Goal: Task Accomplishment & Management: Complete application form

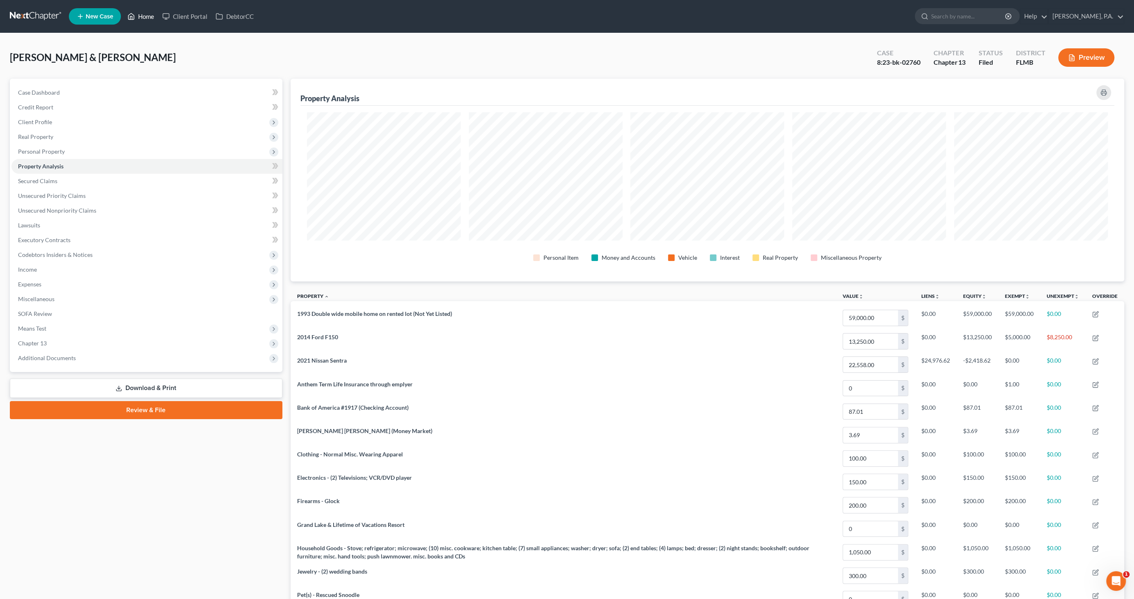
click at [143, 15] on link "Home" at bounding box center [140, 16] width 35 height 15
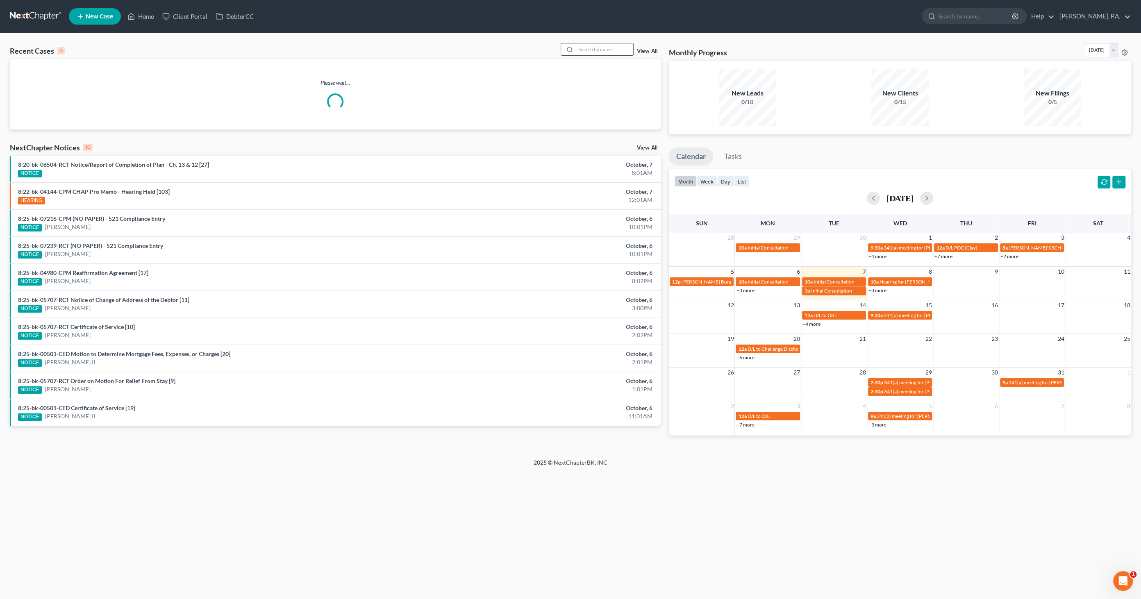
click at [604, 47] on input "search" at bounding box center [604, 49] width 57 height 12
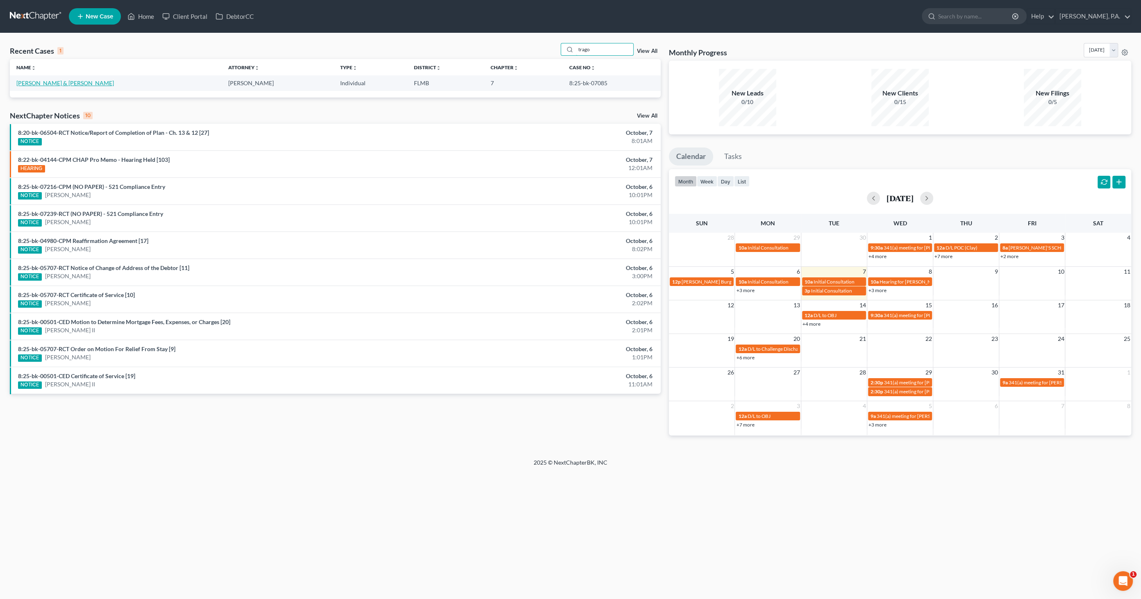
type input "trago"
click at [47, 85] on link "[PERSON_NAME] & [PERSON_NAME]" at bounding box center [65, 83] width 98 height 7
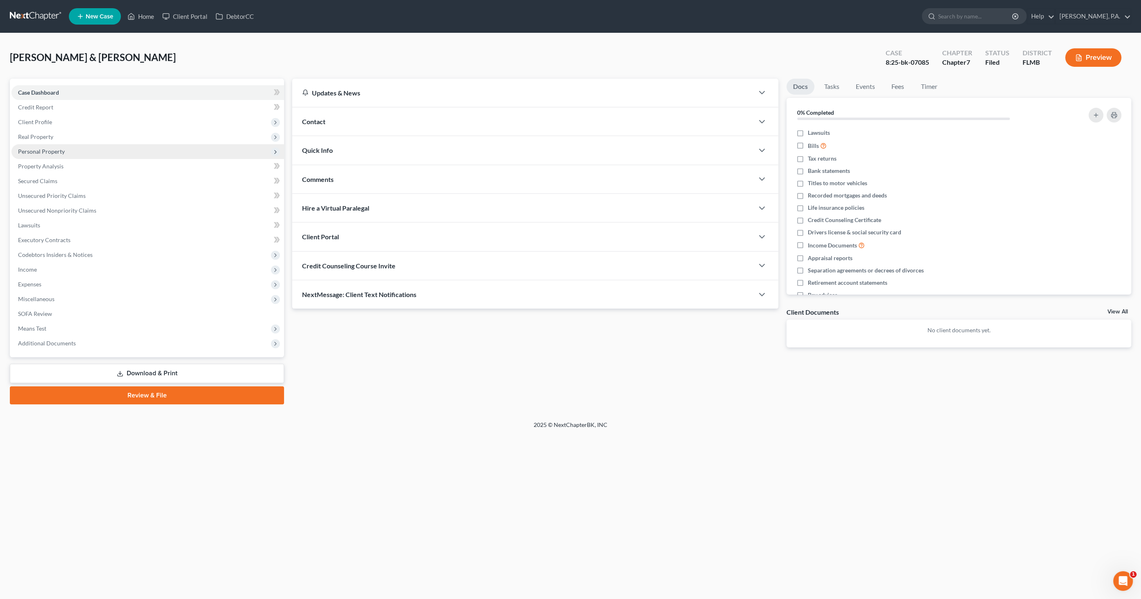
click at [44, 150] on span "Personal Property" at bounding box center [41, 151] width 47 height 7
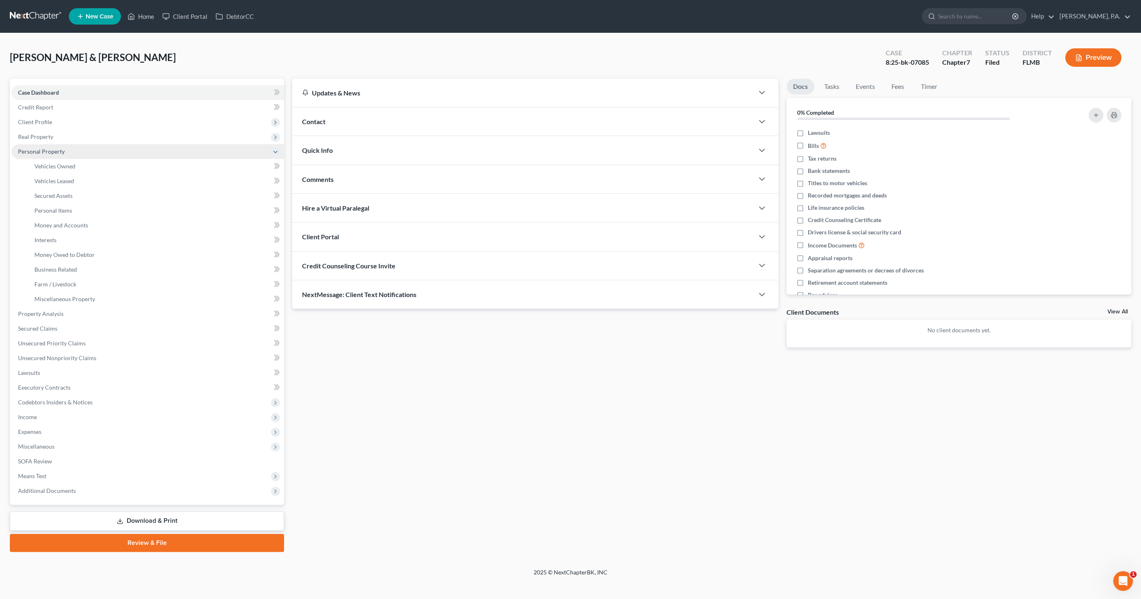
click at [48, 152] on span "Personal Property" at bounding box center [41, 151] width 47 height 7
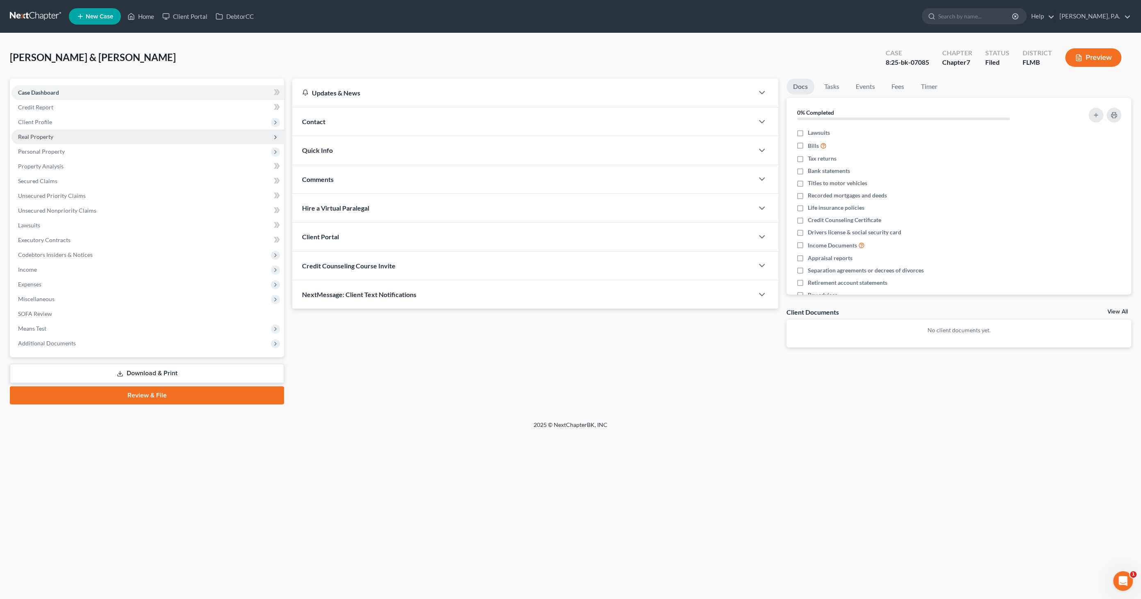
click at [51, 139] on span "Real Property" at bounding box center [35, 136] width 35 height 7
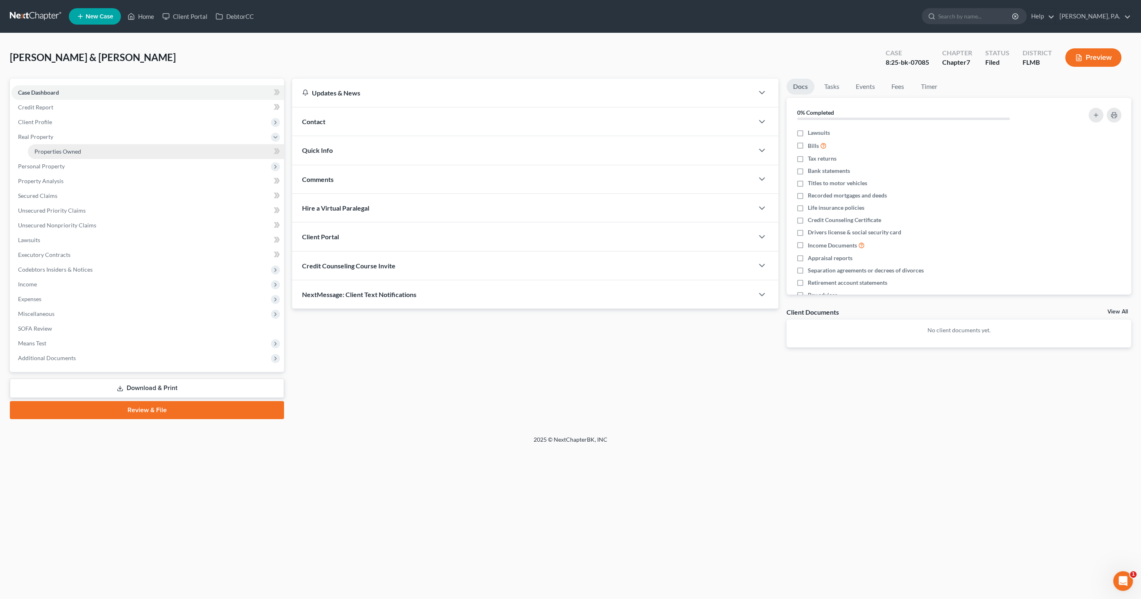
click at [51, 149] on span "Properties Owned" at bounding box center [57, 151] width 47 height 7
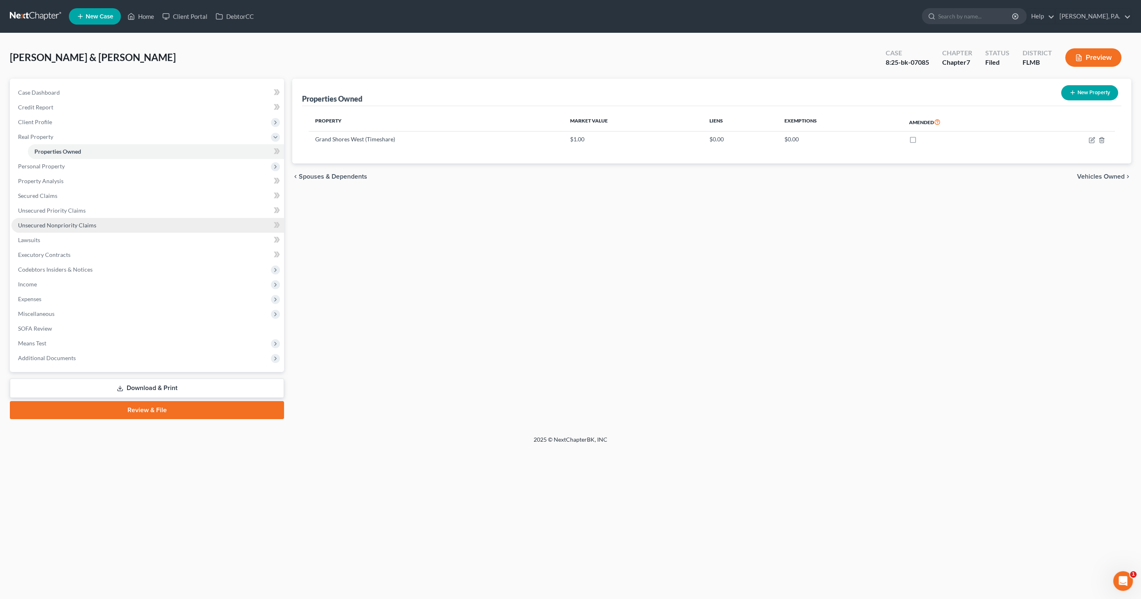
click at [44, 226] on span "Unsecured Nonpriority Claims" at bounding box center [57, 225] width 78 height 7
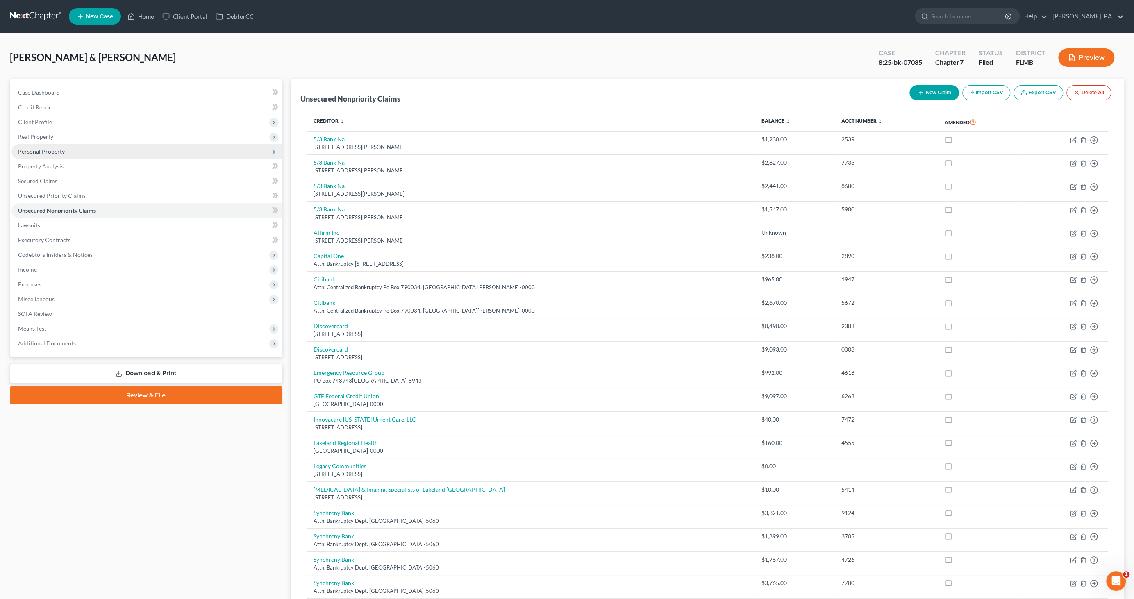
click at [41, 154] on span "Personal Property" at bounding box center [41, 151] width 47 height 7
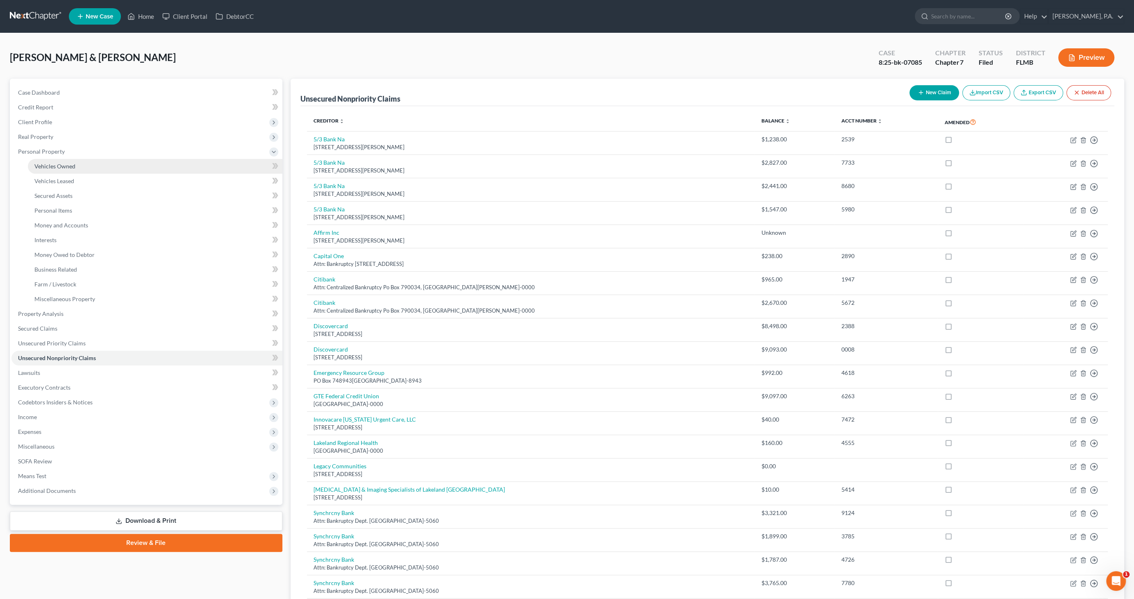
click at [48, 167] on span "Vehicles Owned" at bounding box center [54, 166] width 41 height 7
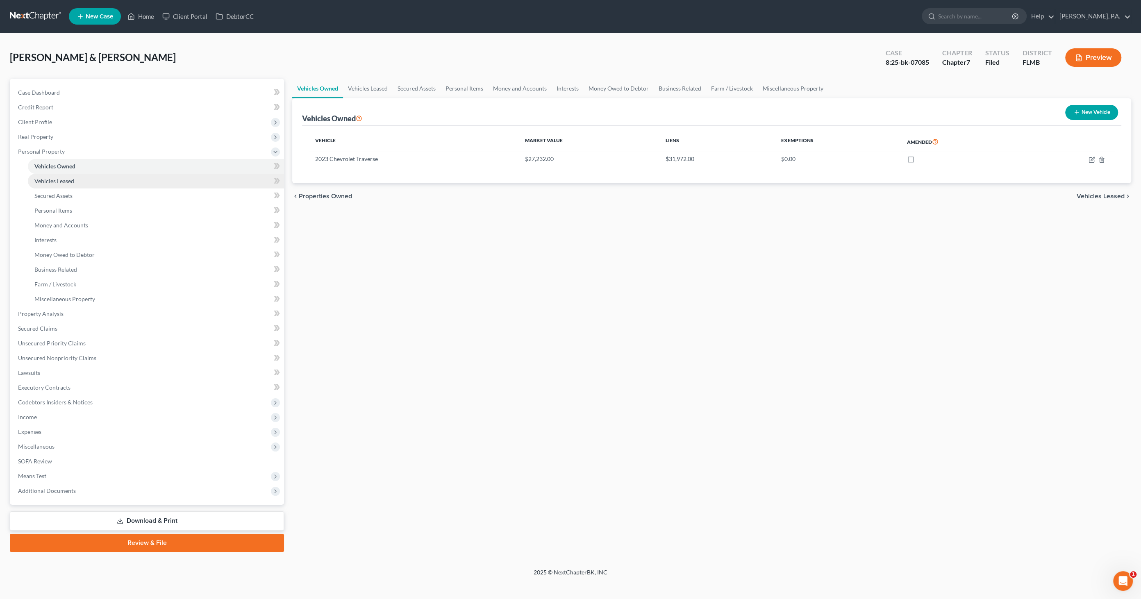
click at [43, 184] on span "Vehicles Leased" at bounding box center [54, 181] width 40 height 7
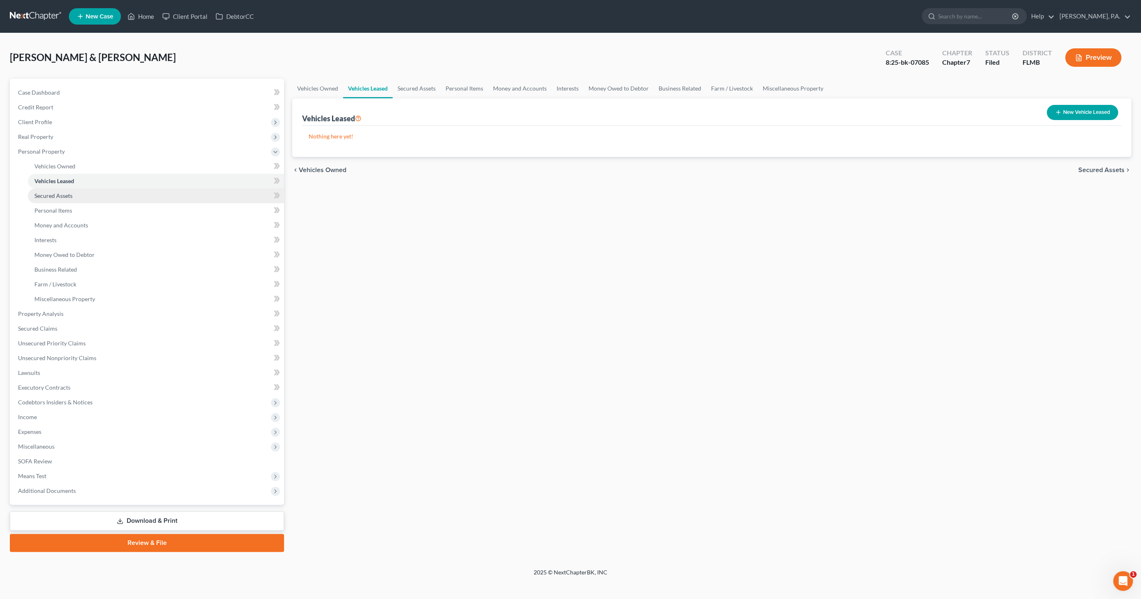
click at [43, 195] on span "Secured Assets" at bounding box center [53, 195] width 38 height 7
click at [39, 207] on span "Personal Items" at bounding box center [53, 210] width 38 height 7
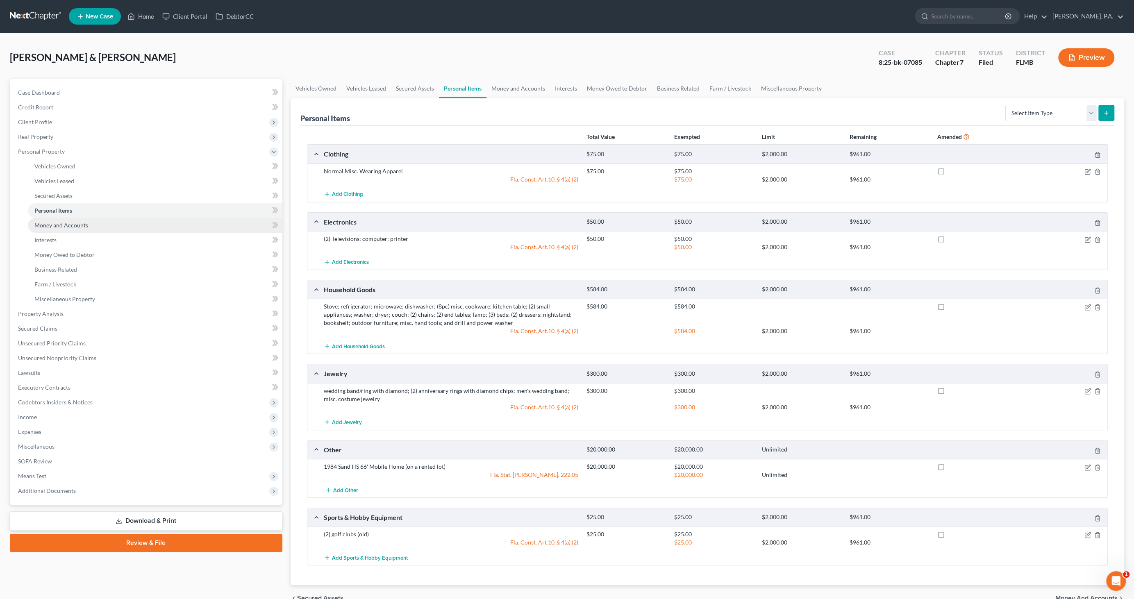
click at [40, 220] on link "Money and Accounts" at bounding box center [155, 225] width 255 height 15
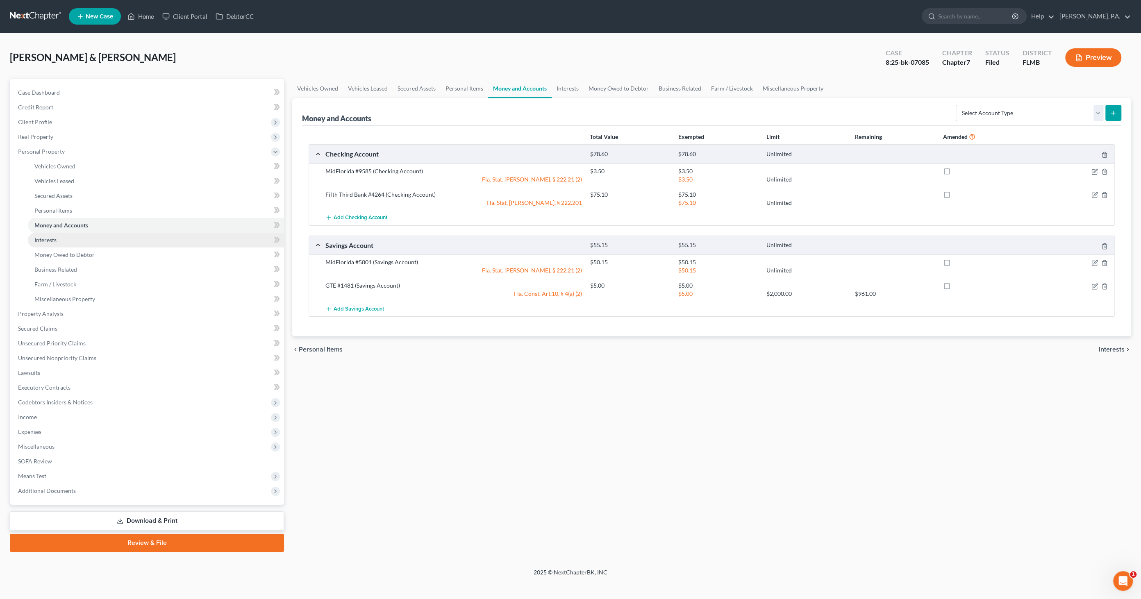
click at [41, 239] on span "Interests" at bounding box center [45, 240] width 22 height 7
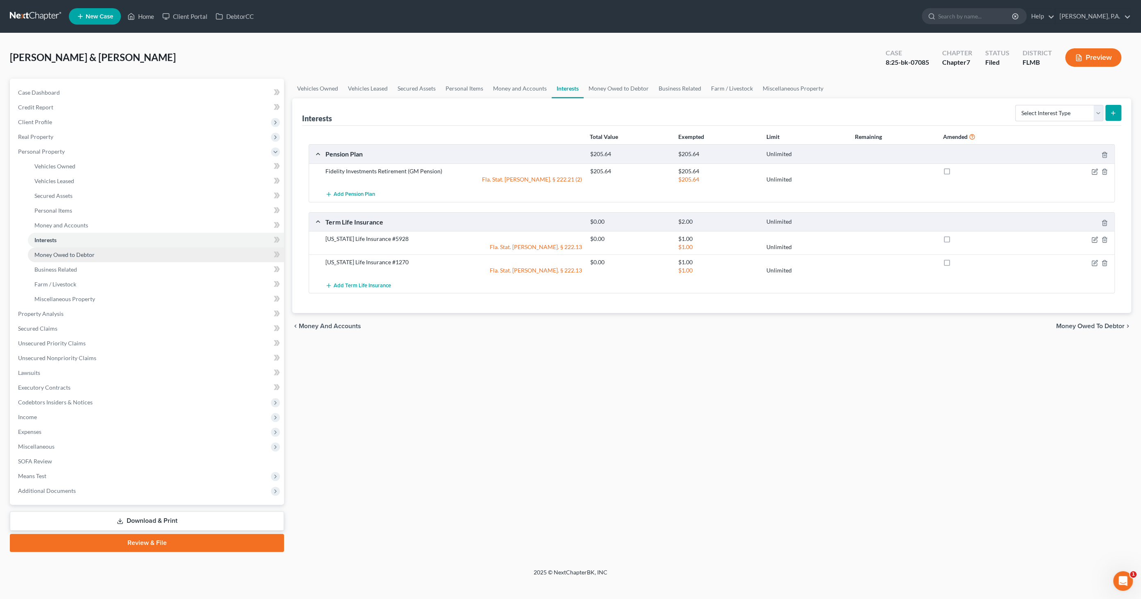
click at [39, 256] on span "Money Owed to Debtor" at bounding box center [64, 254] width 60 height 7
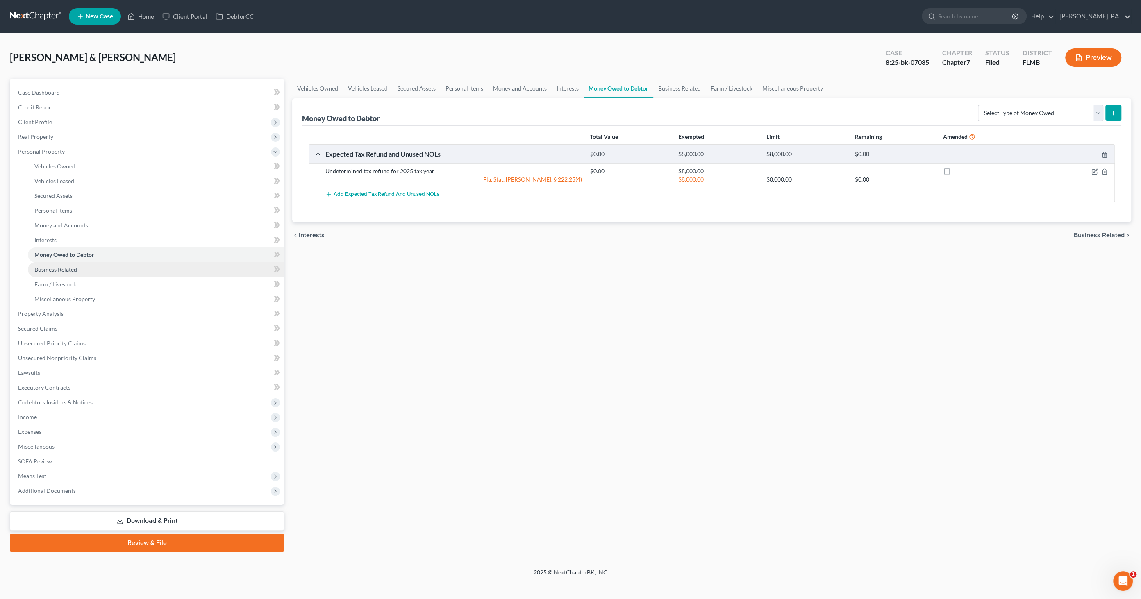
click at [38, 268] on span "Business Related" at bounding box center [55, 269] width 43 height 7
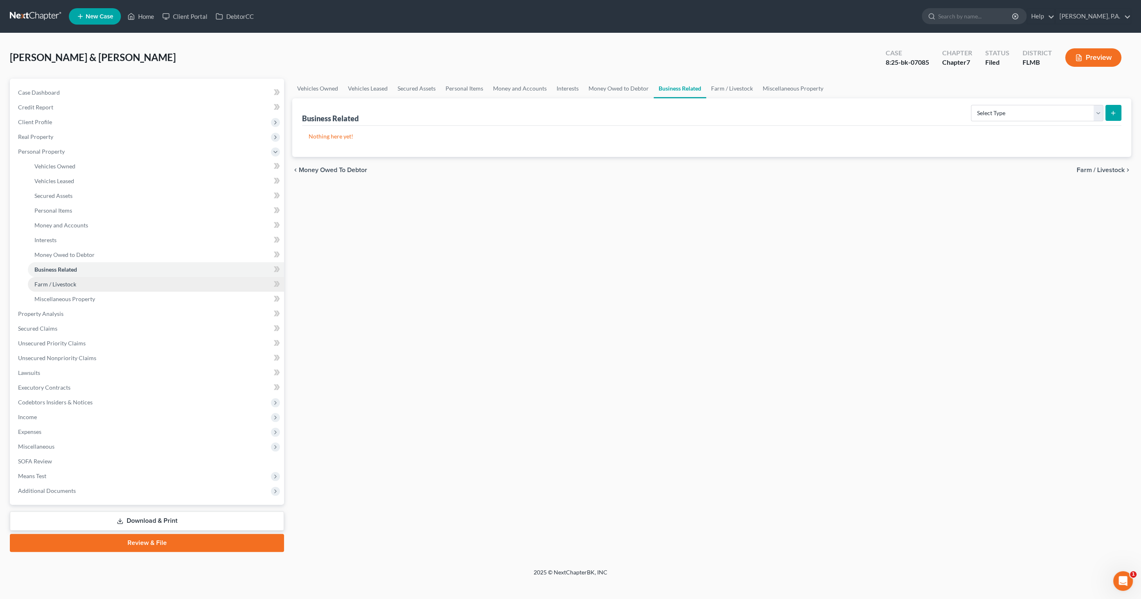
click at [36, 287] on link "Farm / Livestock" at bounding box center [156, 284] width 256 height 15
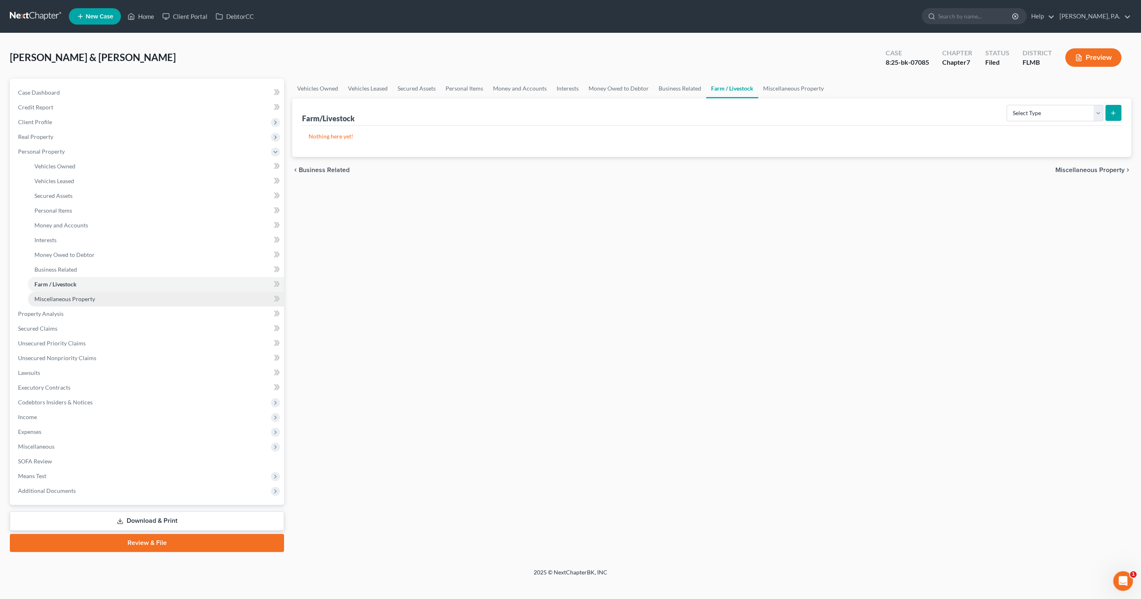
click at [35, 300] on span "Miscellaneous Property" at bounding box center [64, 299] width 61 height 7
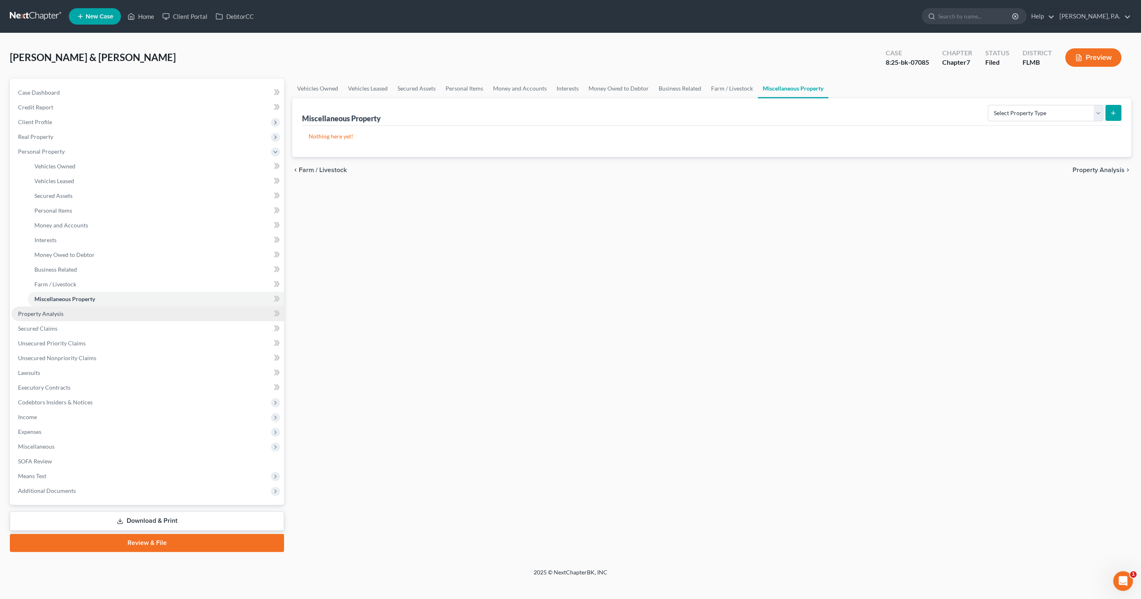
click at [32, 313] on span "Property Analysis" at bounding box center [41, 313] width 46 height 7
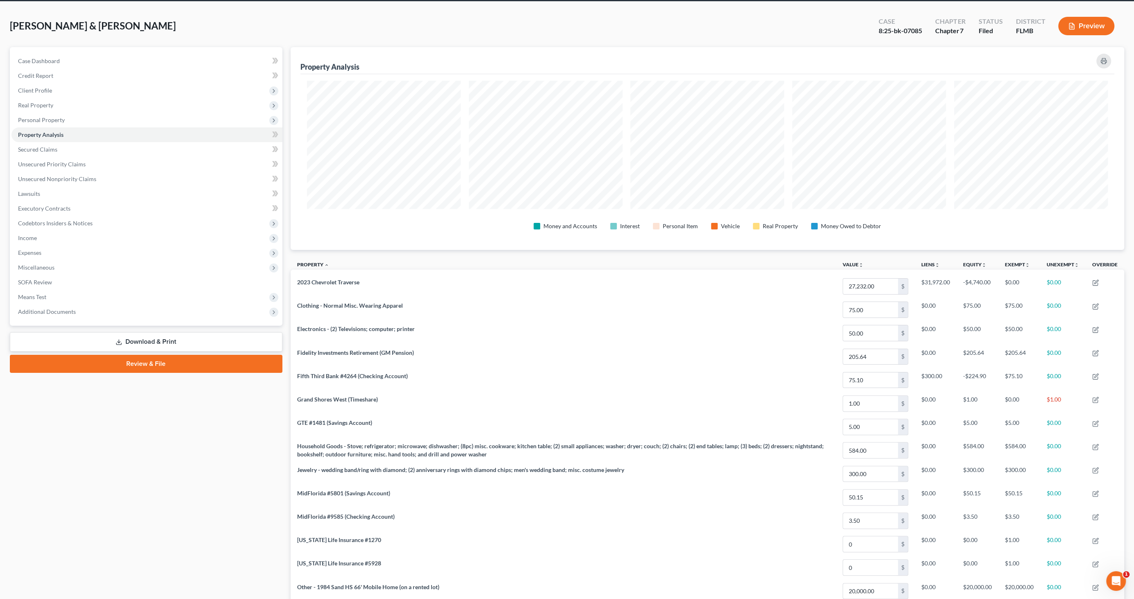
scroll to position [137, 0]
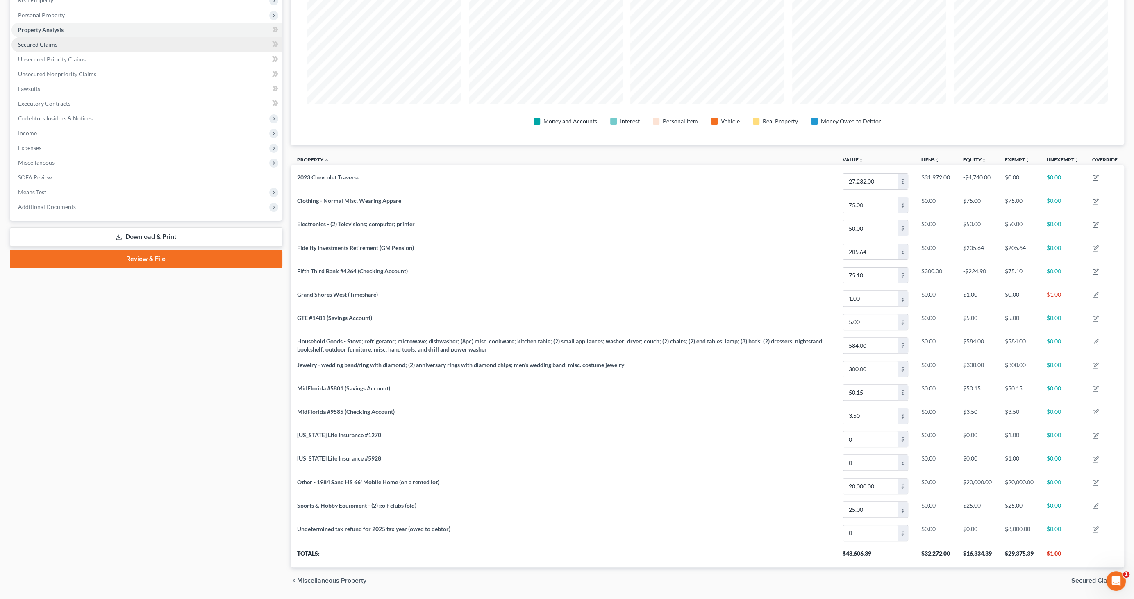
click at [52, 42] on span "Secured Claims" at bounding box center [37, 44] width 39 height 7
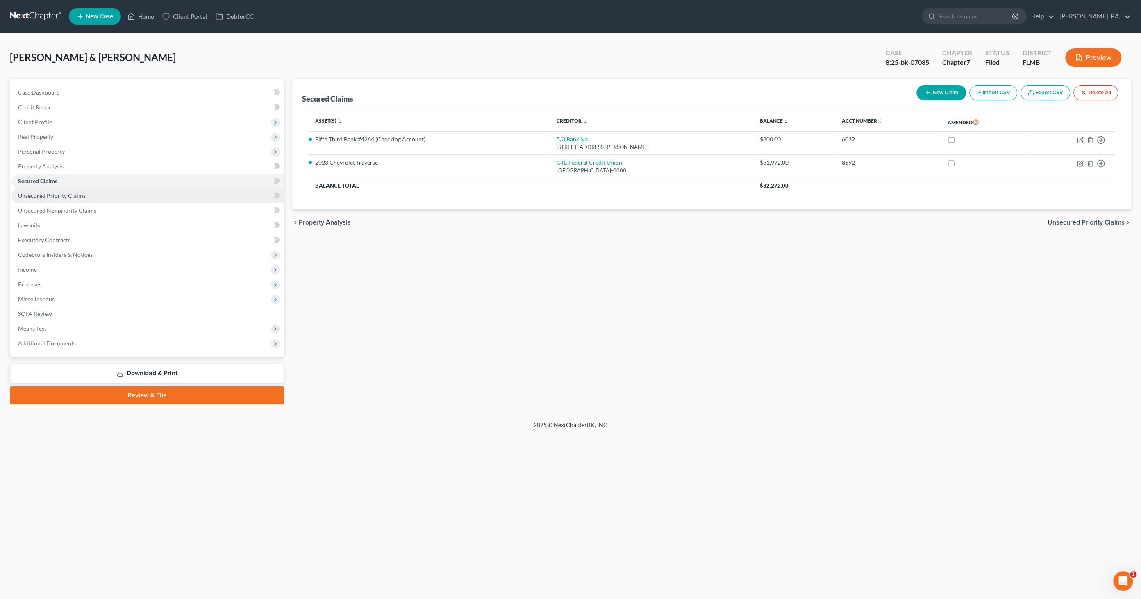
click at [36, 193] on span "Unsecured Priority Claims" at bounding box center [52, 195] width 68 height 7
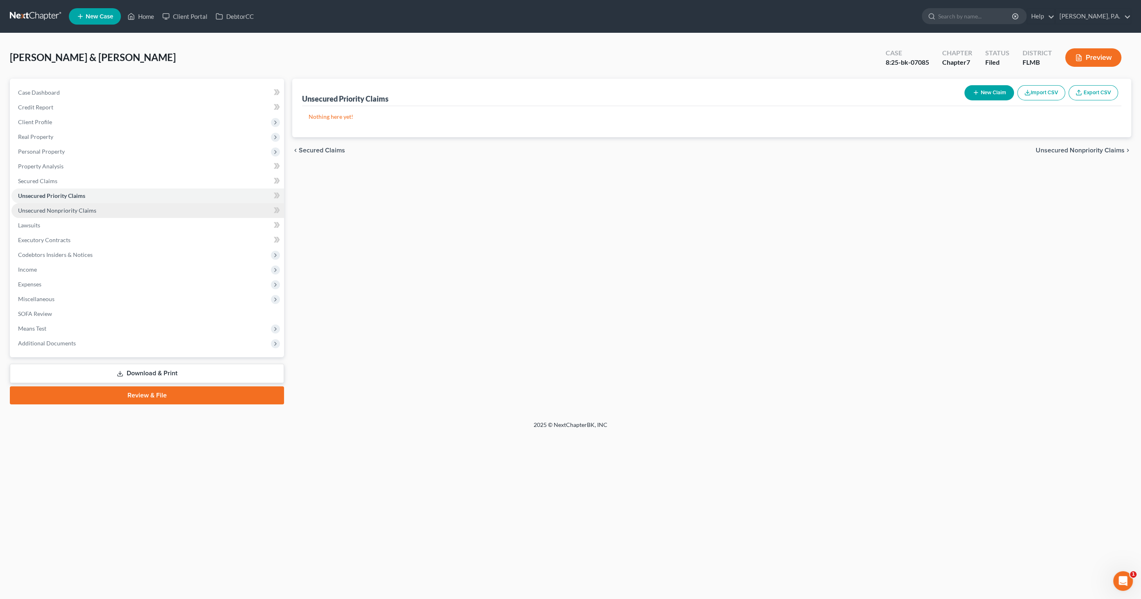
click at [73, 207] on span "Unsecured Nonpriority Claims" at bounding box center [57, 210] width 78 height 7
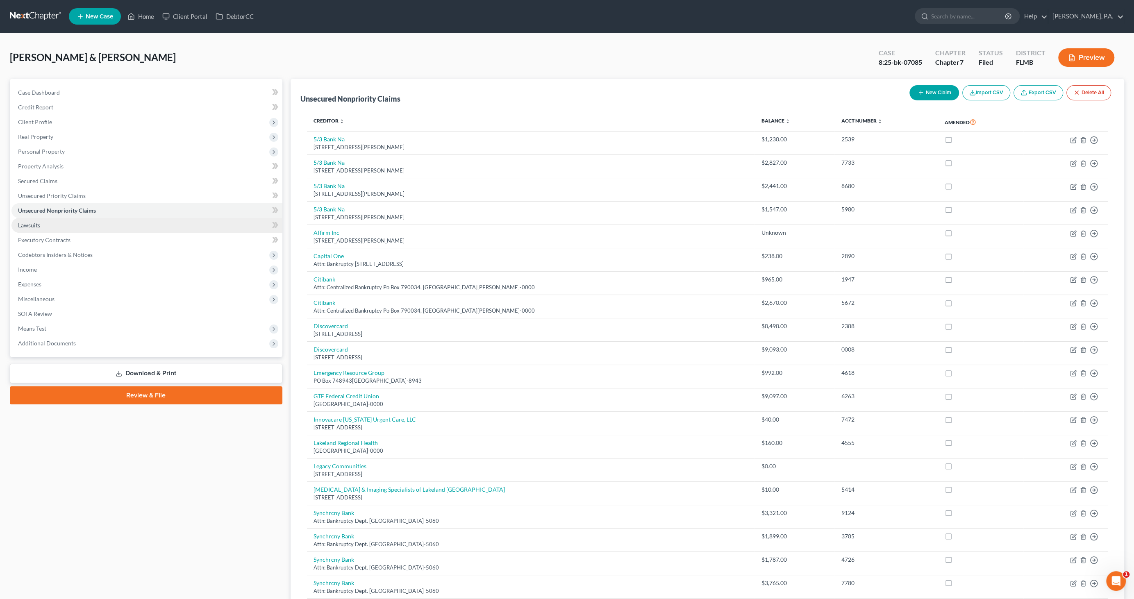
click at [31, 227] on span "Lawsuits" at bounding box center [29, 225] width 22 height 7
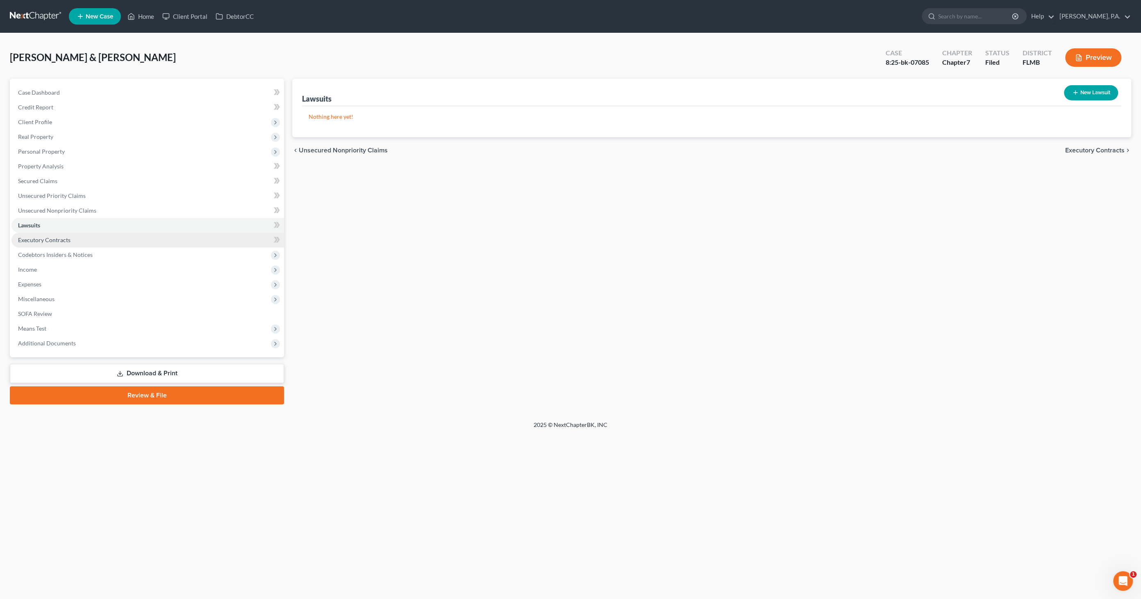
click at [31, 237] on span "Executory Contracts" at bounding box center [44, 240] width 52 height 7
click at [30, 255] on span "Codebtors Insiders & Notices" at bounding box center [55, 254] width 75 height 7
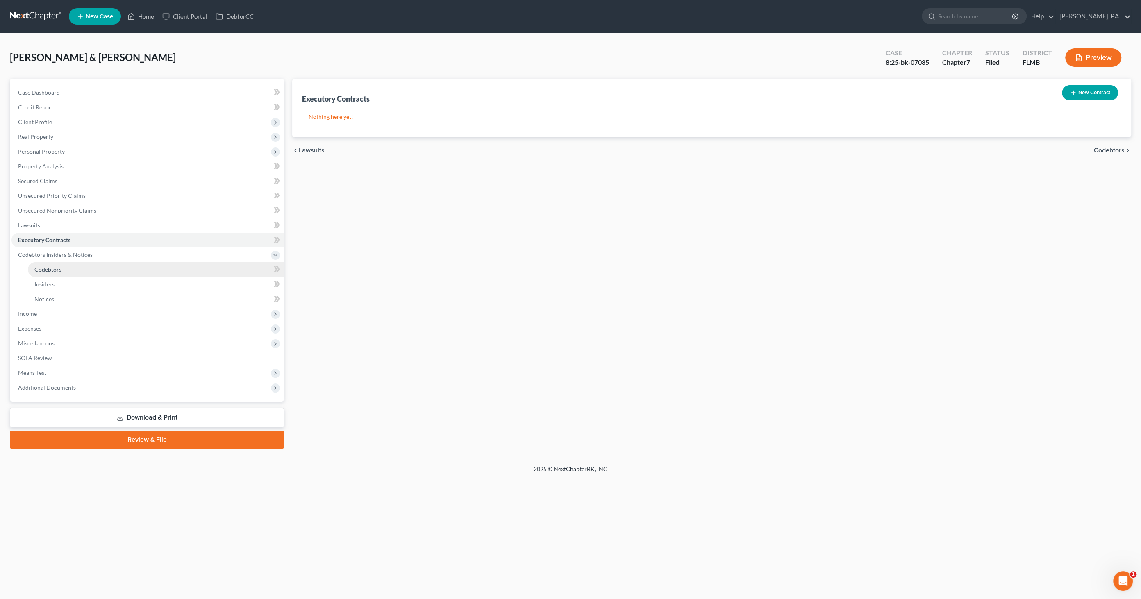
click at [34, 270] on span "Codebtors" at bounding box center [47, 269] width 27 height 7
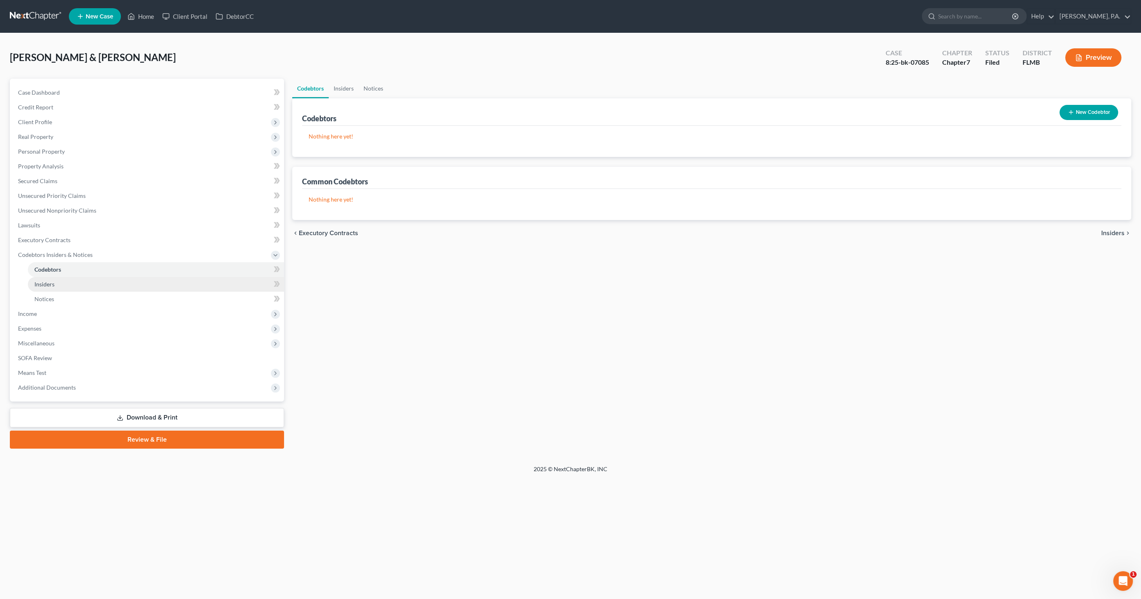
click at [38, 285] on span "Insiders" at bounding box center [44, 284] width 20 height 7
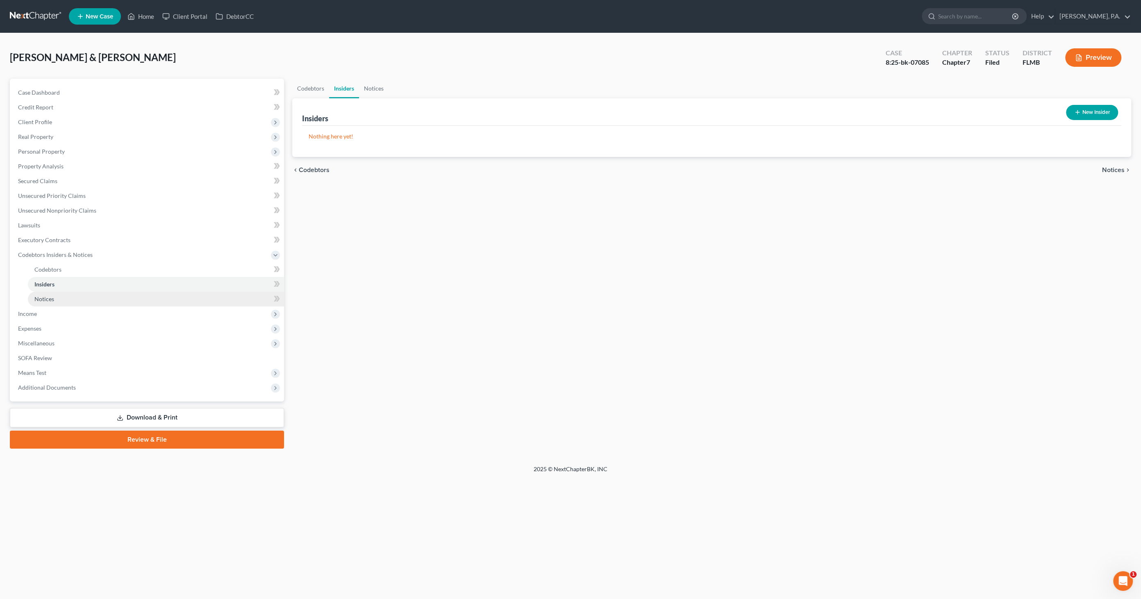
click at [36, 300] on span "Notices" at bounding box center [44, 299] width 20 height 7
click at [34, 314] on span "Income" at bounding box center [27, 313] width 19 height 7
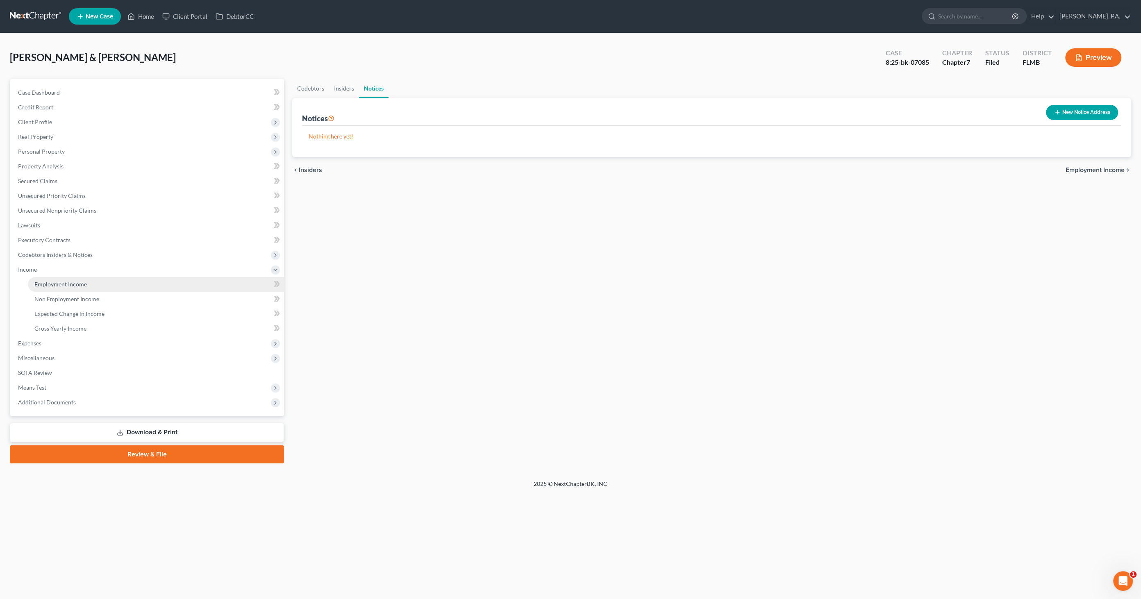
click at [67, 285] on span "Employment Income" at bounding box center [60, 284] width 52 height 7
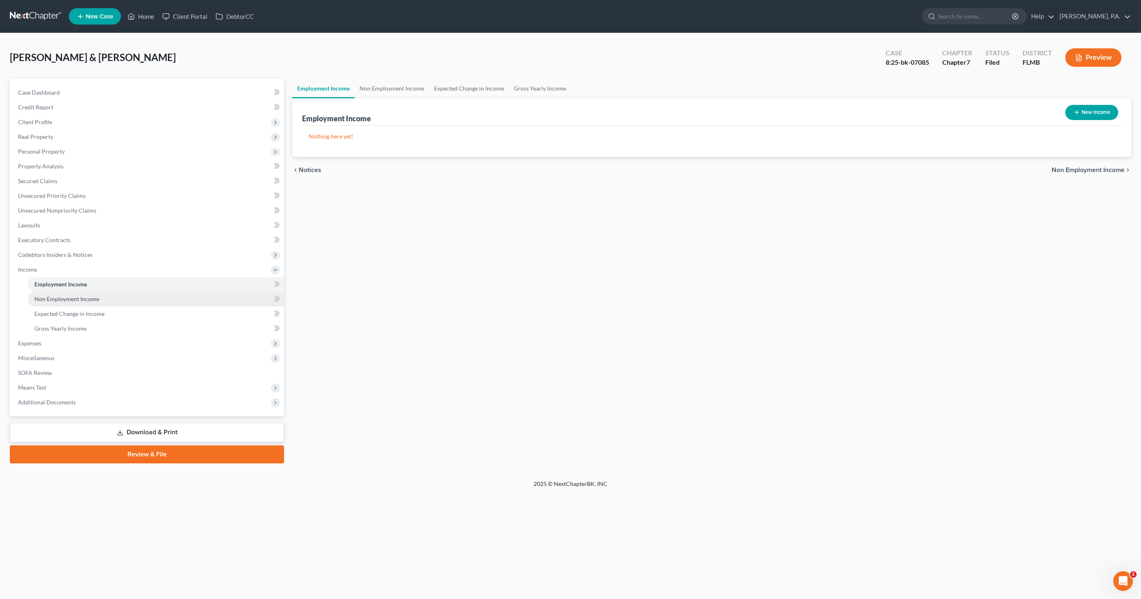
click at [66, 298] on span "Non Employment Income" at bounding box center [66, 299] width 65 height 7
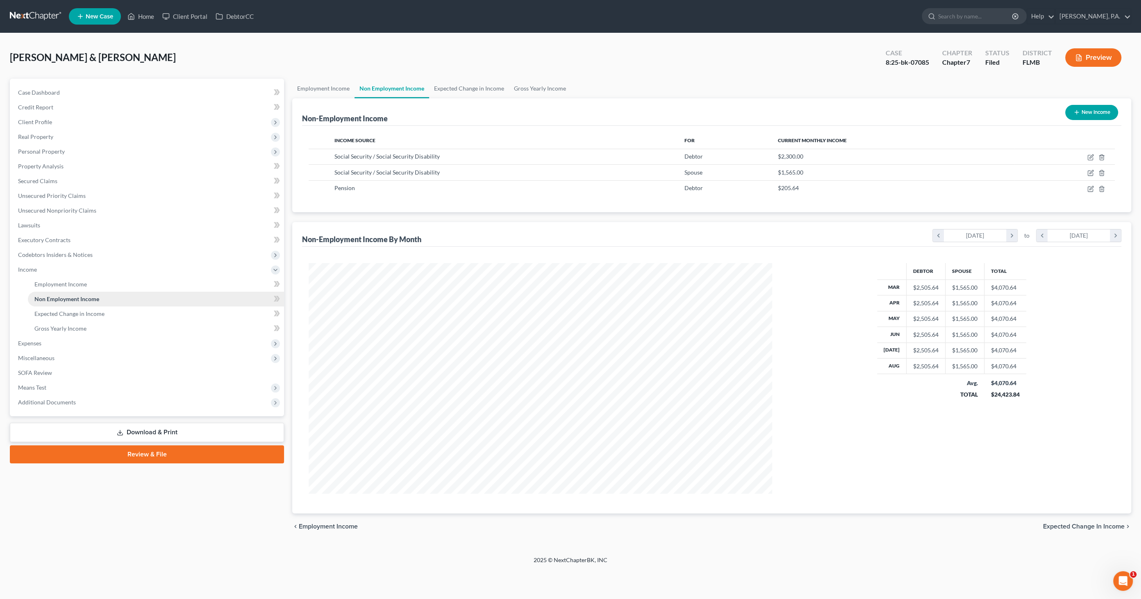
scroll to position [230, 480]
click at [69, 317] on link "Expected Change in Income" at bounding box center [156, 314] width 256 height 15
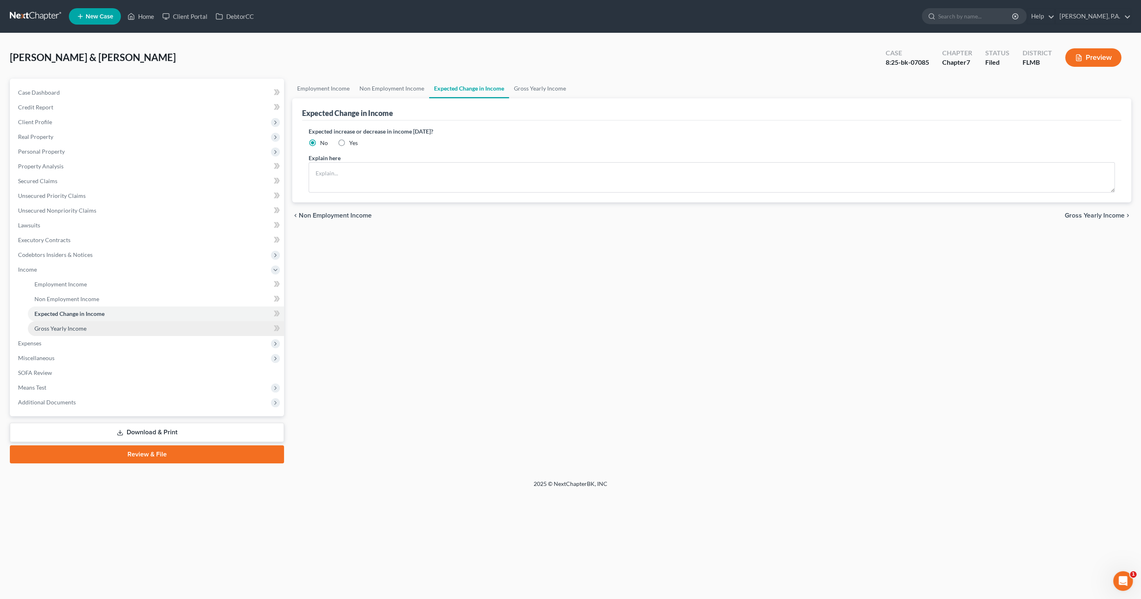
click at [66, 325] on span "Gross Yearly Income" at bounding box center [60, 328] width 52 height 7
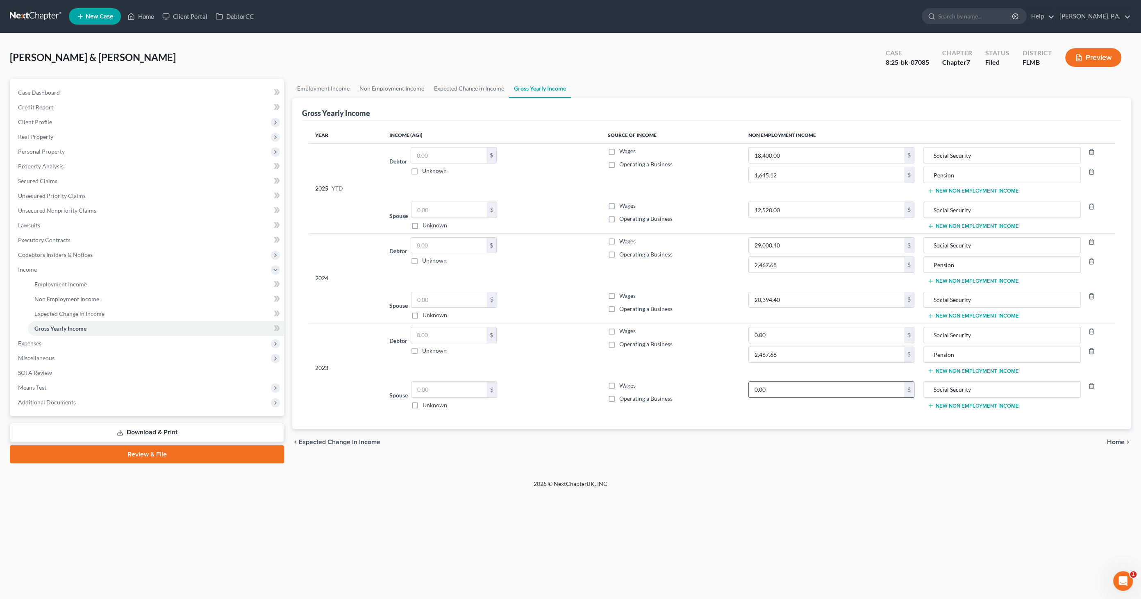
click at [767, 386] on input "0.00" at bounding box center [826, 390] width 155 height 16
type input "19,679.00"
click at [765, 335] on input "0.00" at bounding box center [826, 336] width 155 height 16
type input "28,103.00"
click at [40, 341] on span "Expenses" at bounding box center [29, 343] width 23 height 7
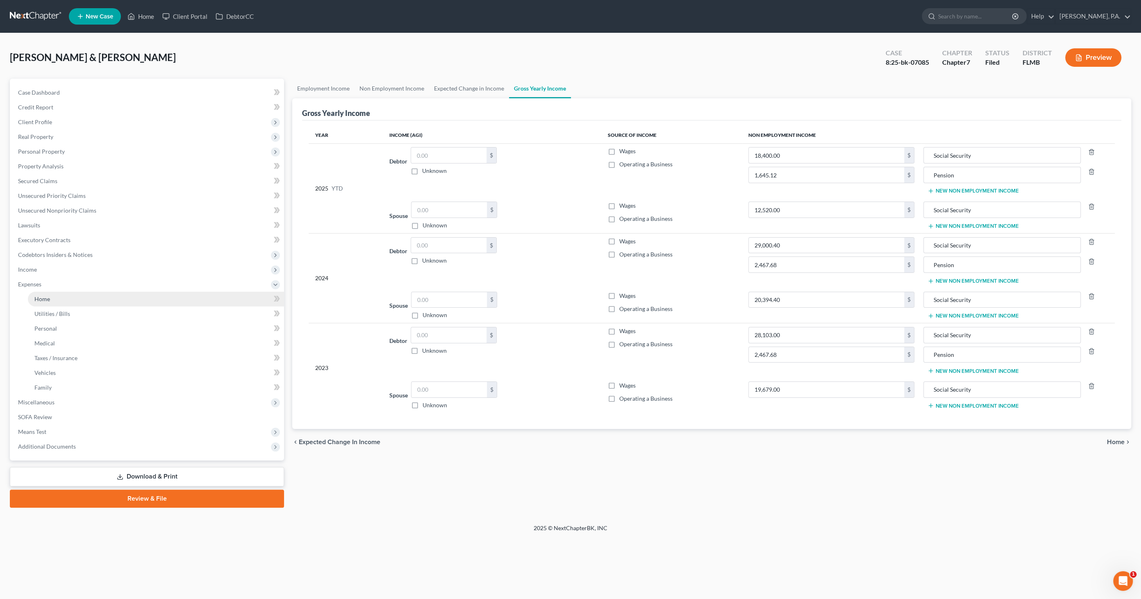
click at [46, 299] on span "Home" at bounding box center [42, 299] width 16 height 7
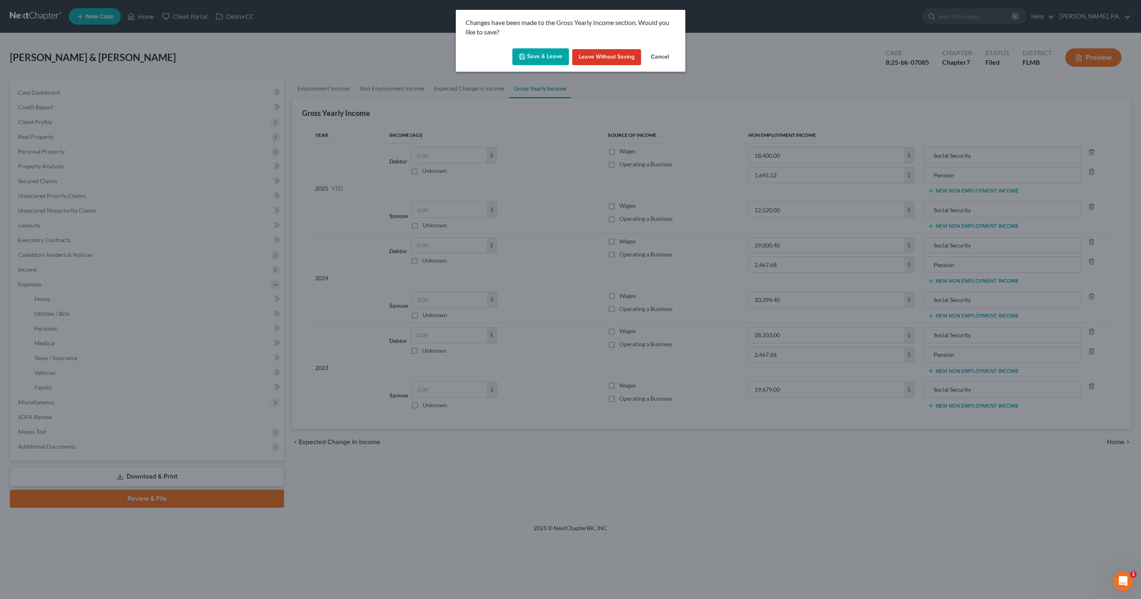
click at [540, 57] on button "Save & Leave" at bounding box center [540, 56] width 57 height 17
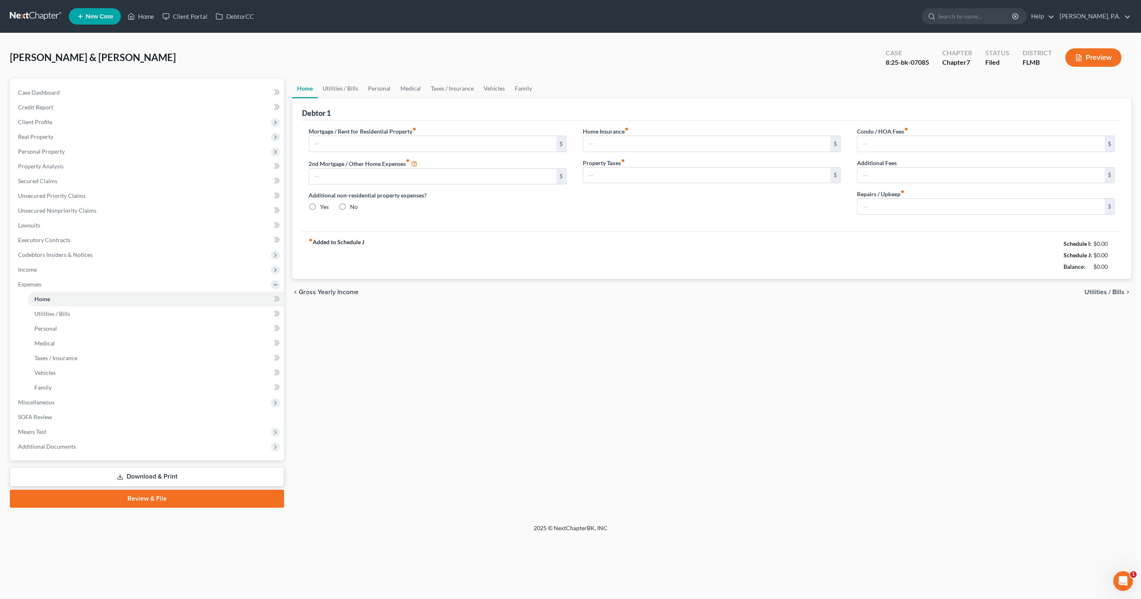
type input "0.00"
radio input "true"
type input "0.00"
type input "27.20"
type input "0.00"
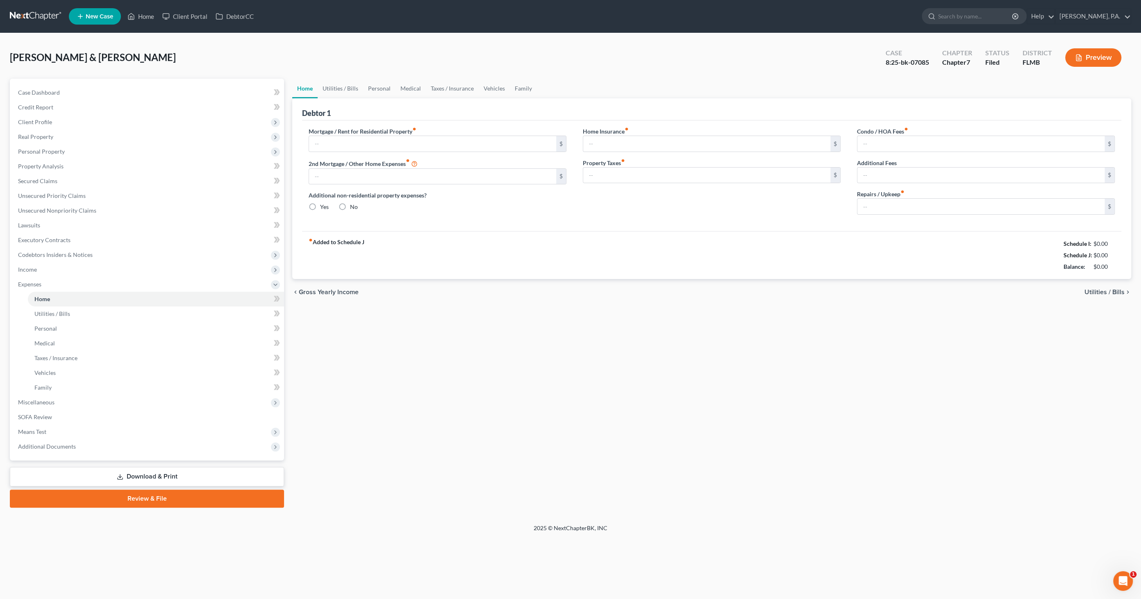
type input "0.00"
type input "28.00"
click at [52, 313] on span "Utilities / Bills" at bounding box center [52, 313] width 36 height 7
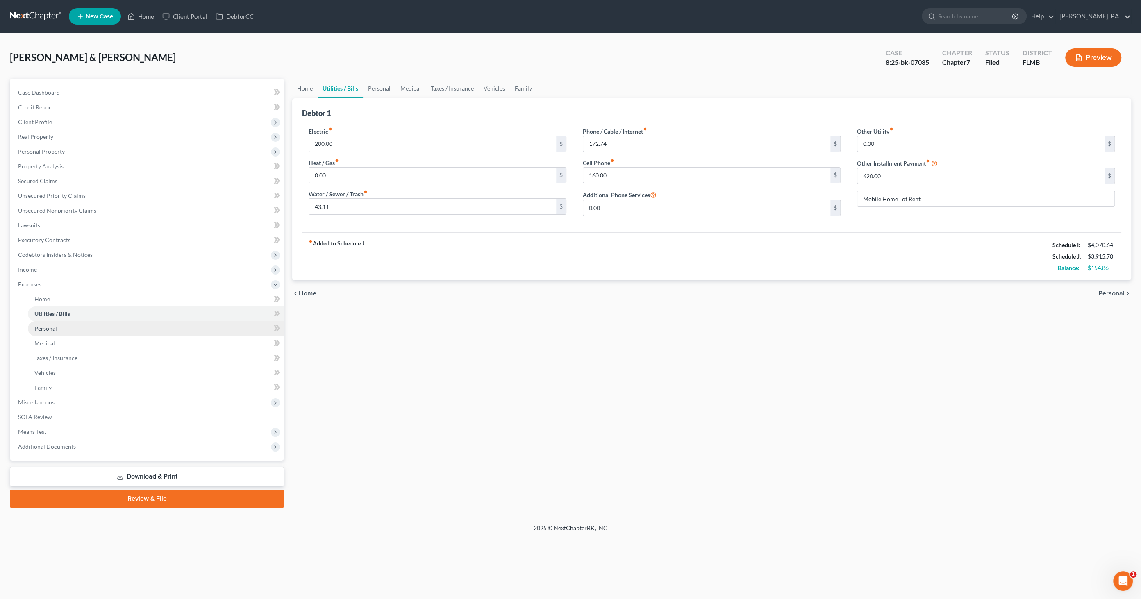
click at [52, 330] on span "Personal" at bounding box center [45, 328] width 23 height 7
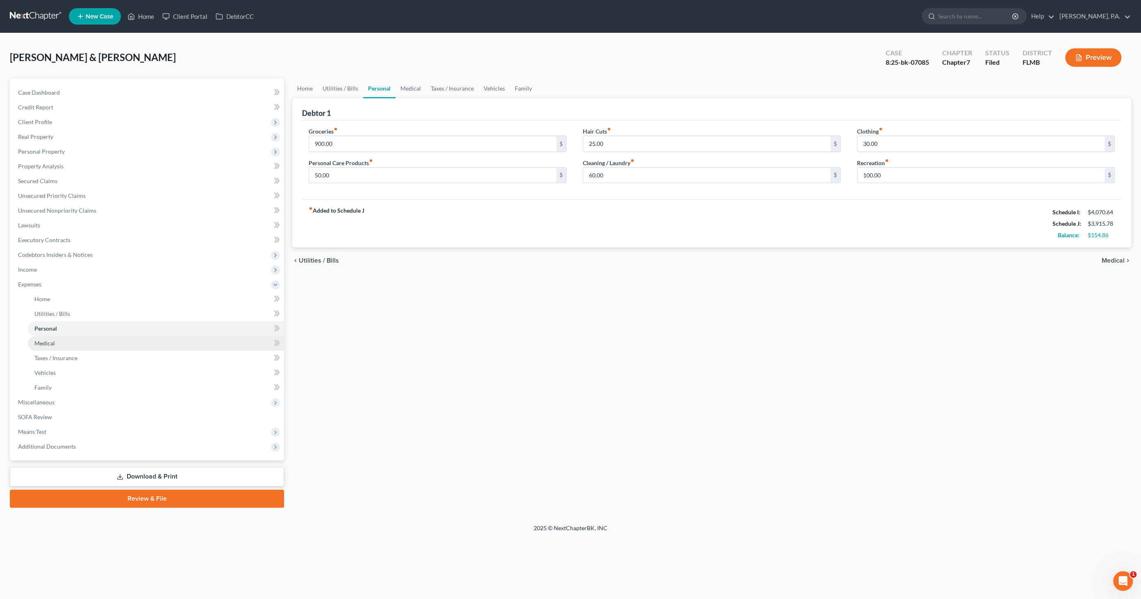
click at [52, 345] on span "Medical" at bounding box center [44, 343] width 20 height 7
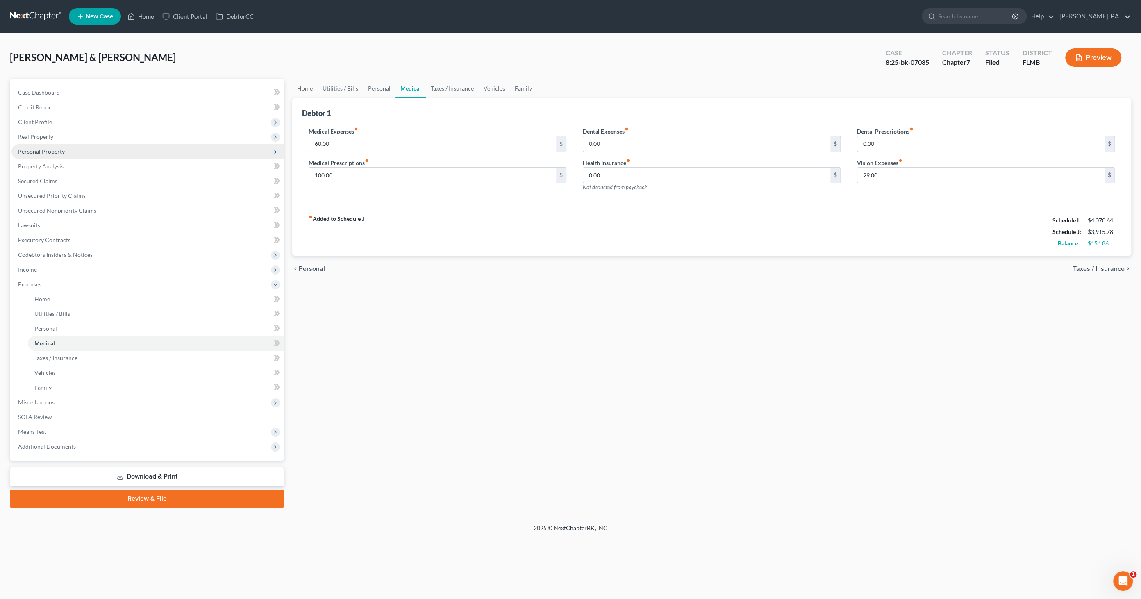
click at [36, 151] on span "Personal Property" at bounding box center [41, 151] width 47 height 7
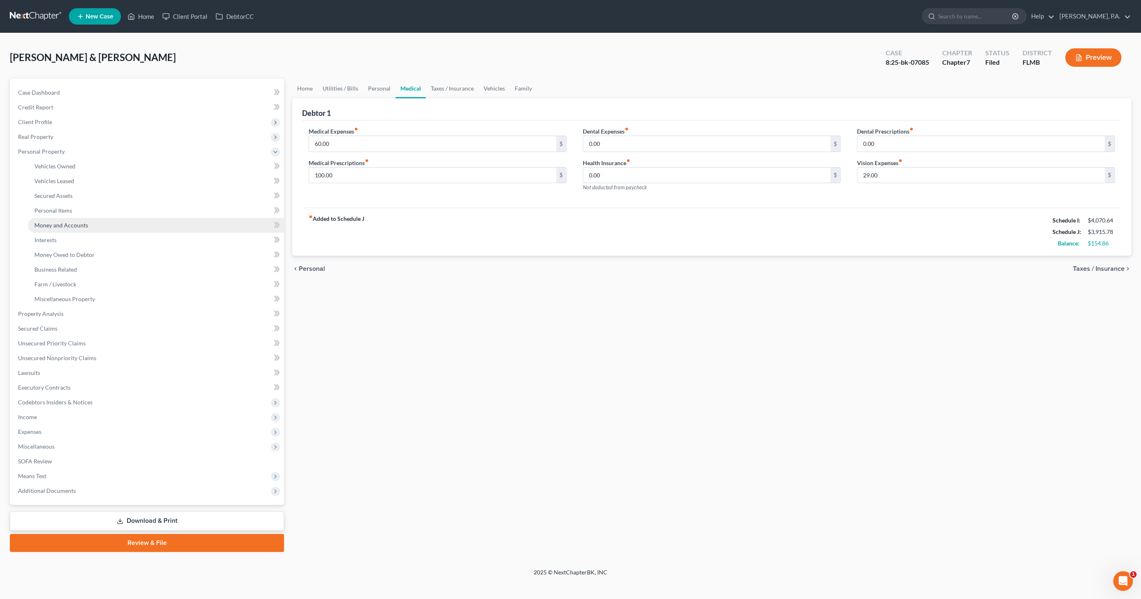
click at [52, 225] on span "Money and Accounts" at bounding box center [61, 225] width 54 height 7
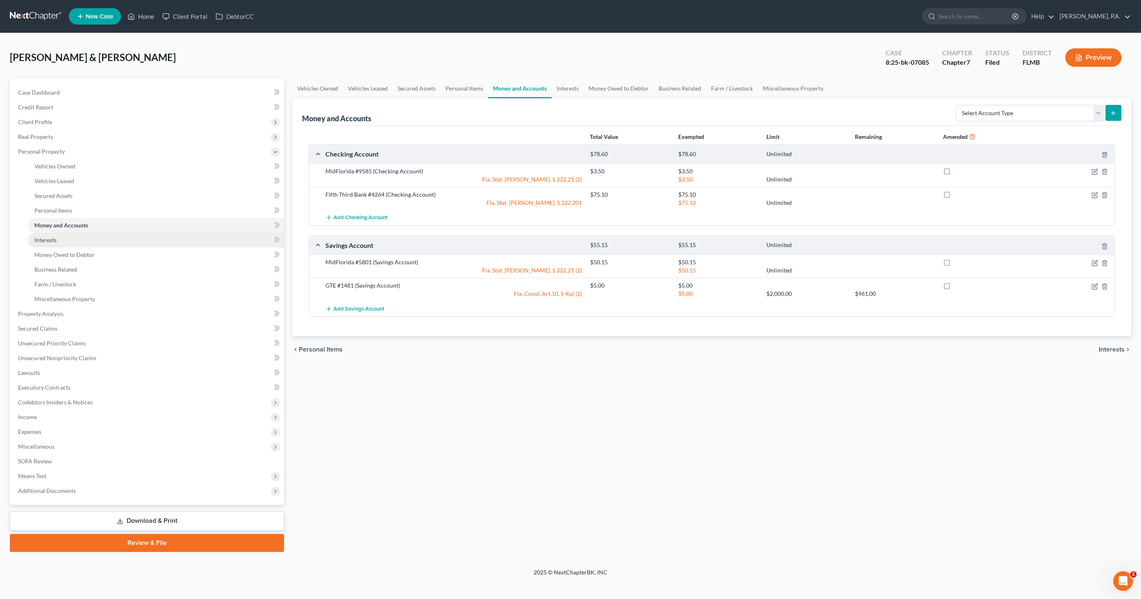
click at [50, 238] on span "Interests" at bounding box center [45, 240] width 22 height 7
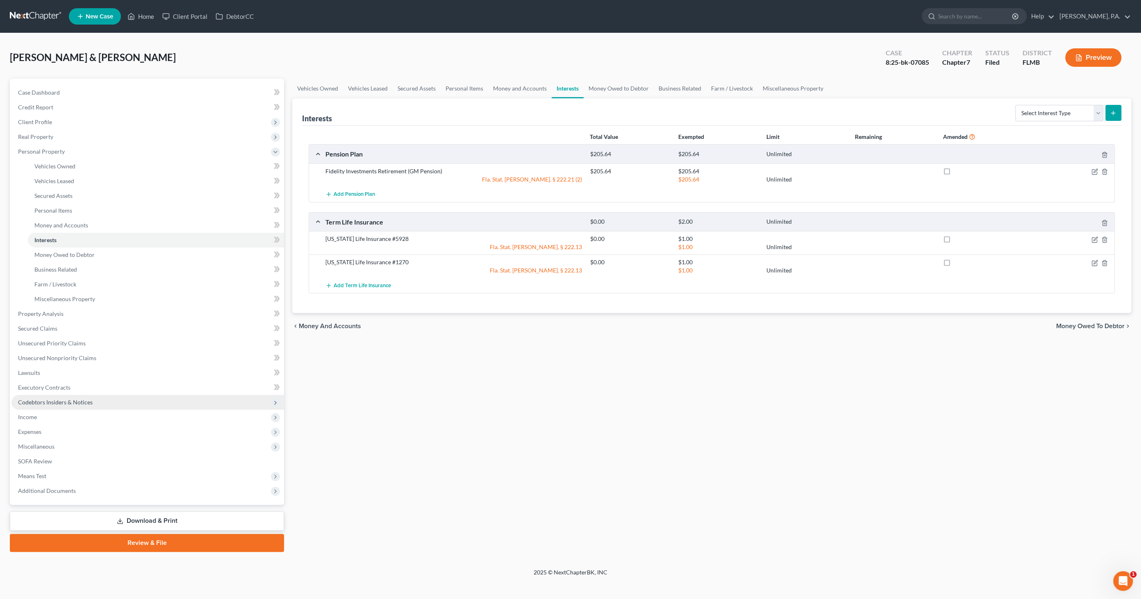
click at [56, 403] on span "Codebtors Insiders & Notices" at bounding box center [55, 402] width 75 height 7
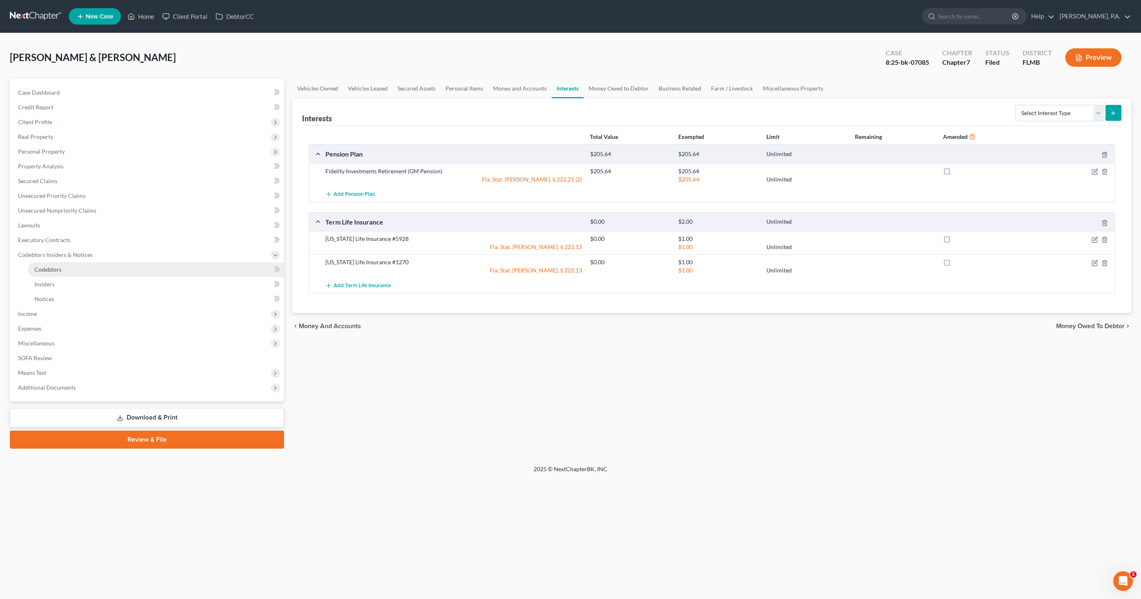
click at [47, 271] on span "Codebtors" at bounding box center [47, 269] width 27 height 7
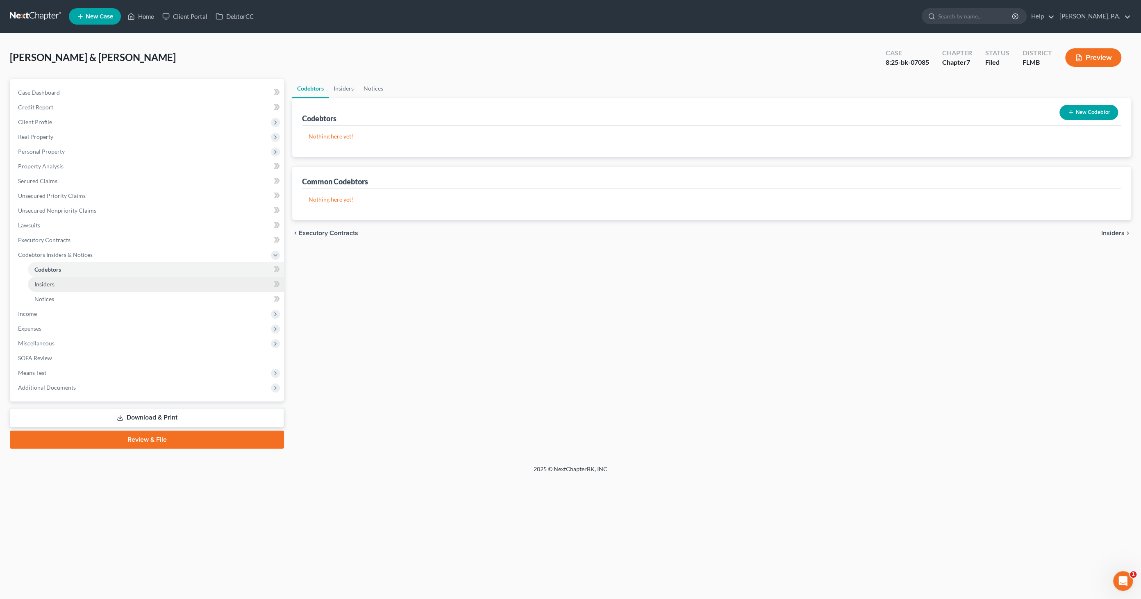
click at [44, 285] on span "Insiders" at bounding box center [44, 284] width 20 height 7
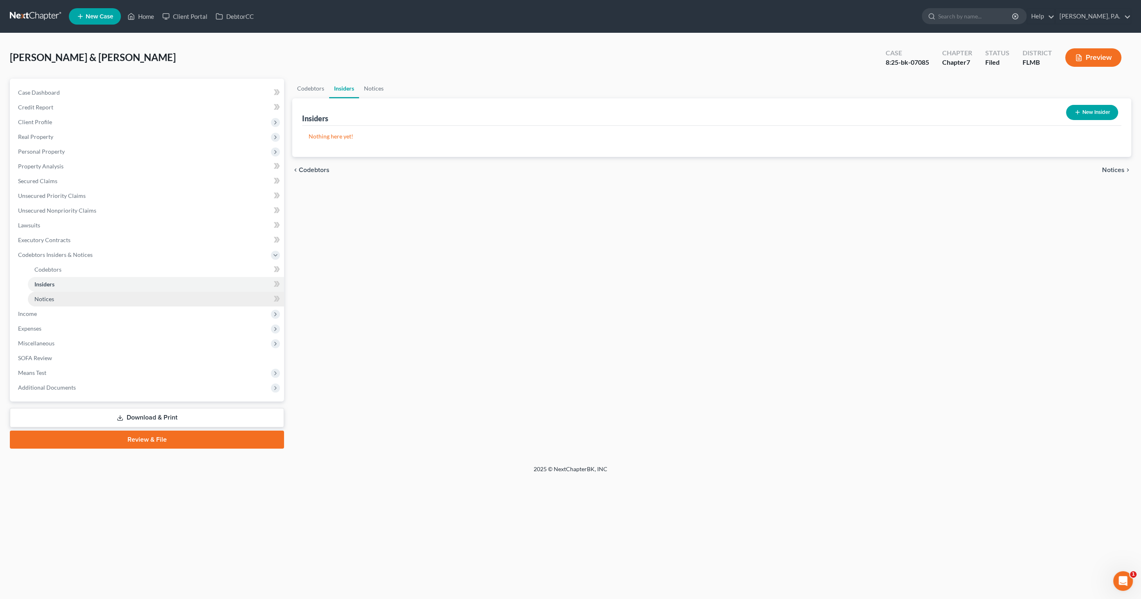
click at [45, 294] on link "Notices" at bounding box center [156, 299] width 256 height 15
click at [38, 316] on span "Income" at bounding box center [147, 314] width 273 height 15
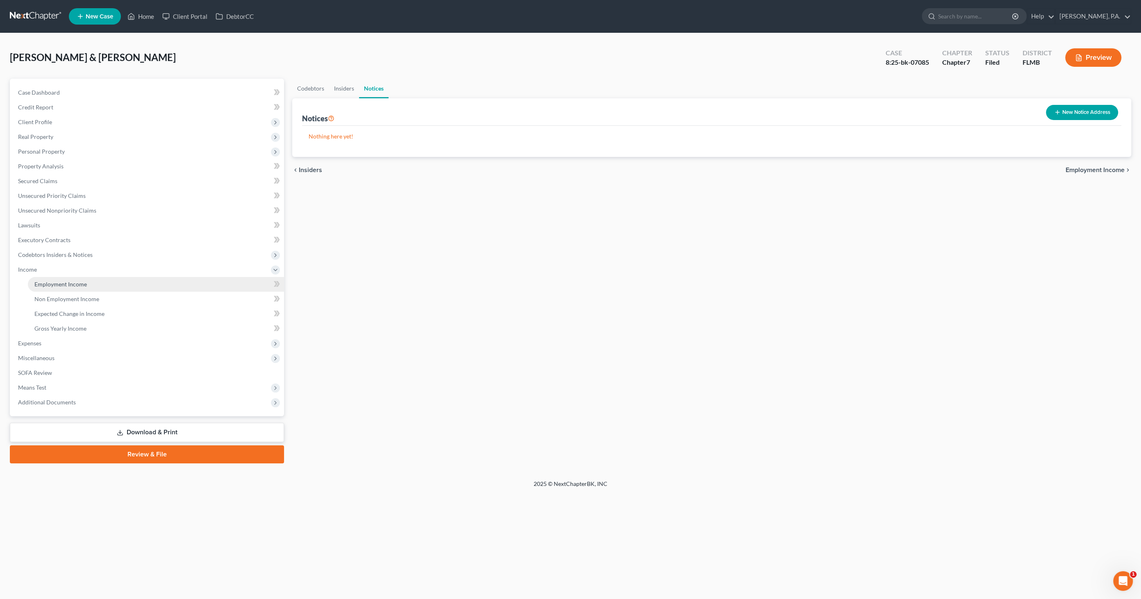
click at [54, 288] on link "Employment Income" at bounding box center [156, 284] width 256 height 15
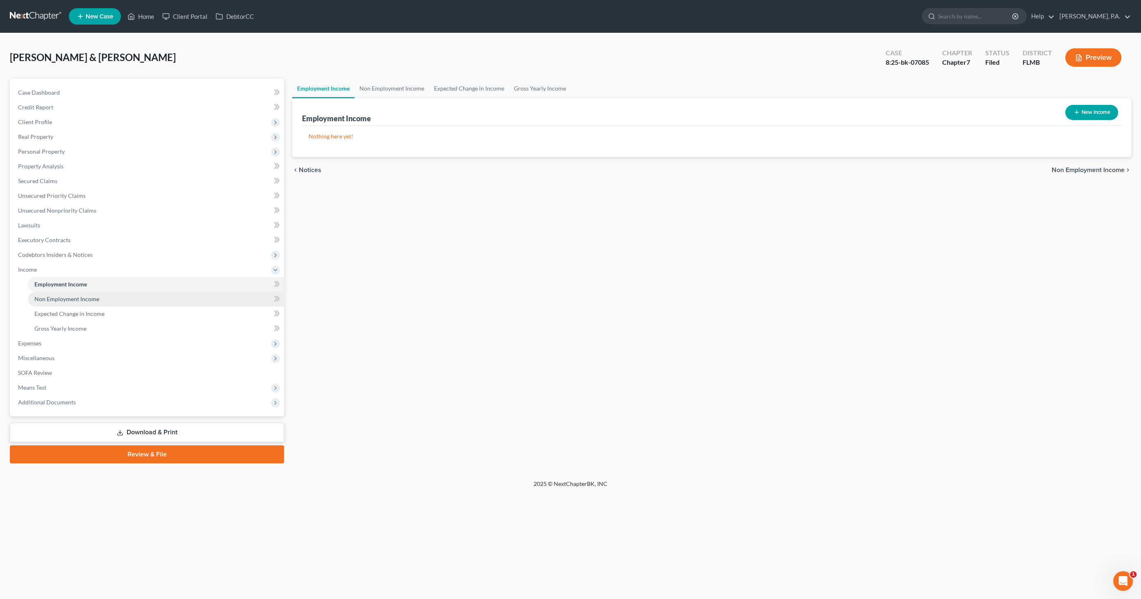
click at [54, 299] on span "Non Employment Income" at bounding box center [66, 299] width 65 height 7
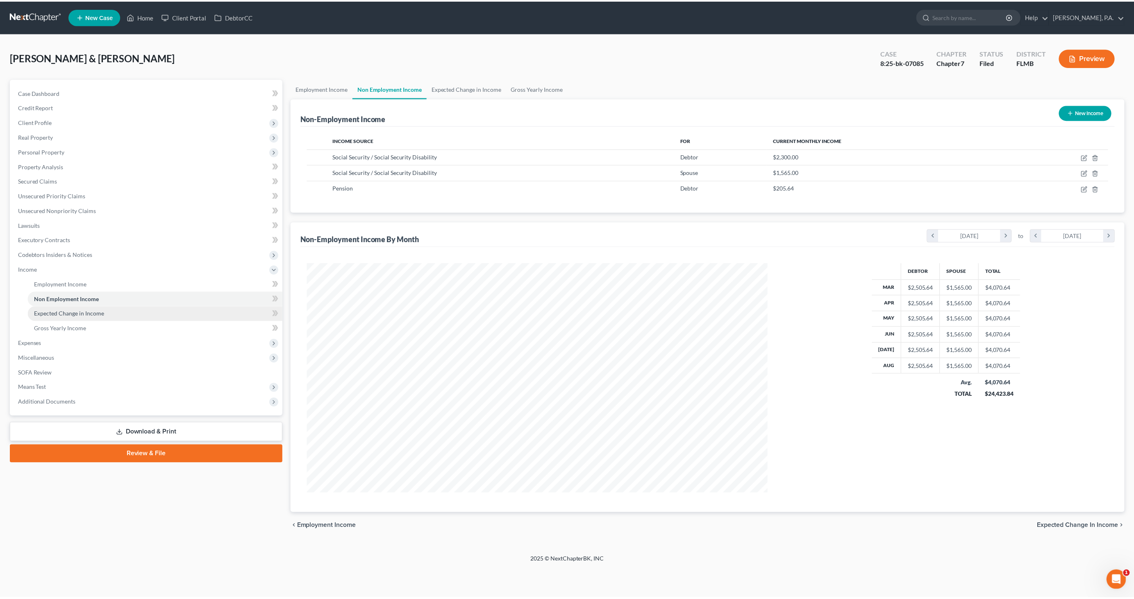
scroll to position [230, 480]
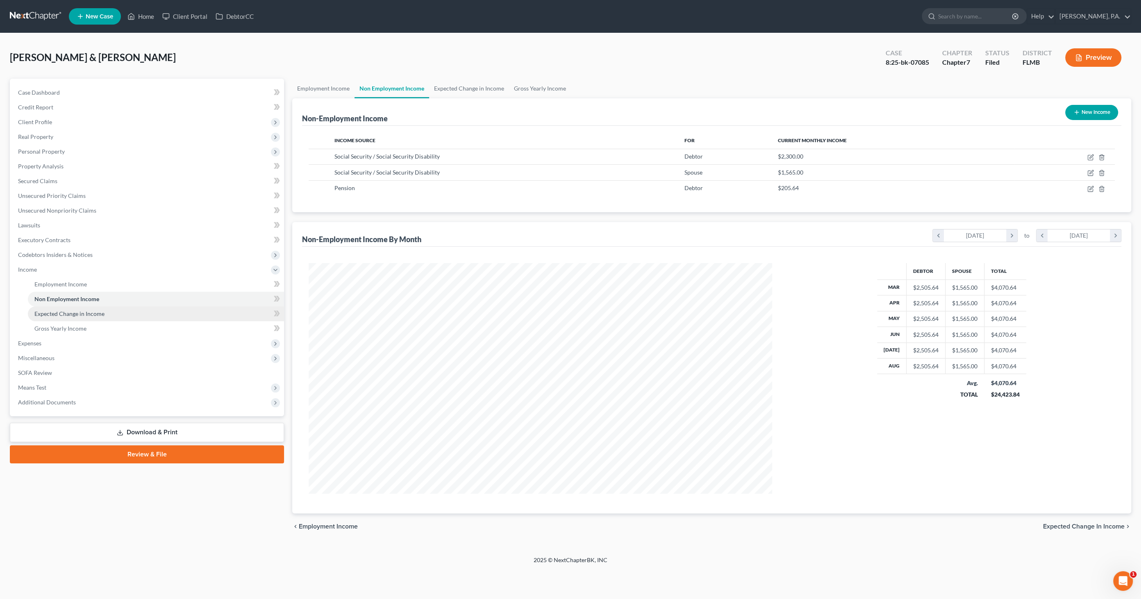
click at [57, 311] on span "Expected Change in Income" at bounding box center [69, 313] width 70 height 7
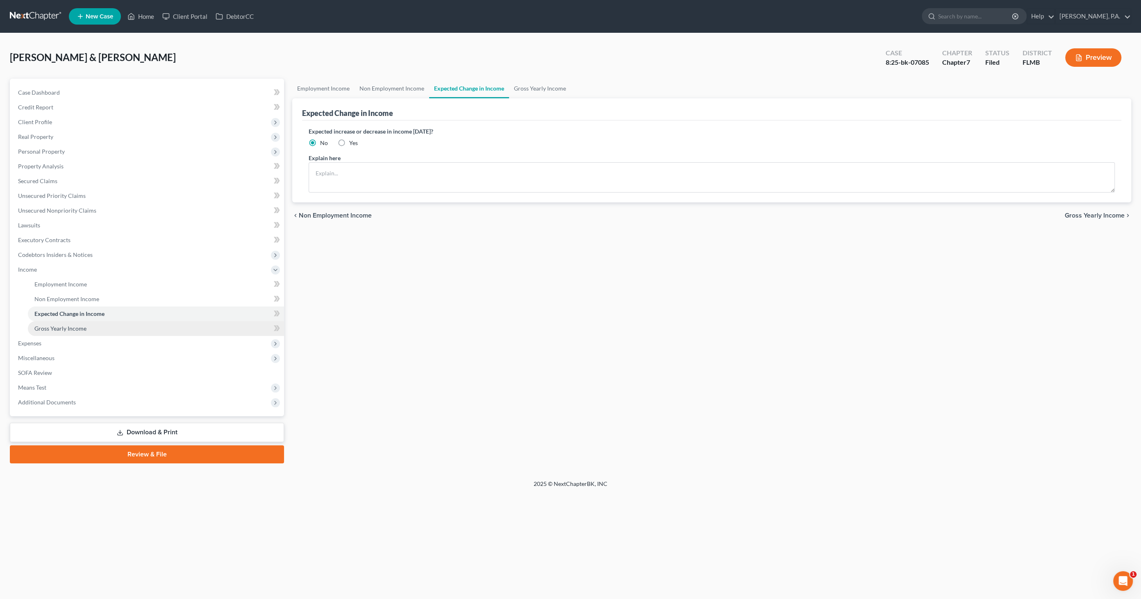
click at [53, 330] on span "Gross Yearly Income" at bounding box center [60, 328] width 52 height 7
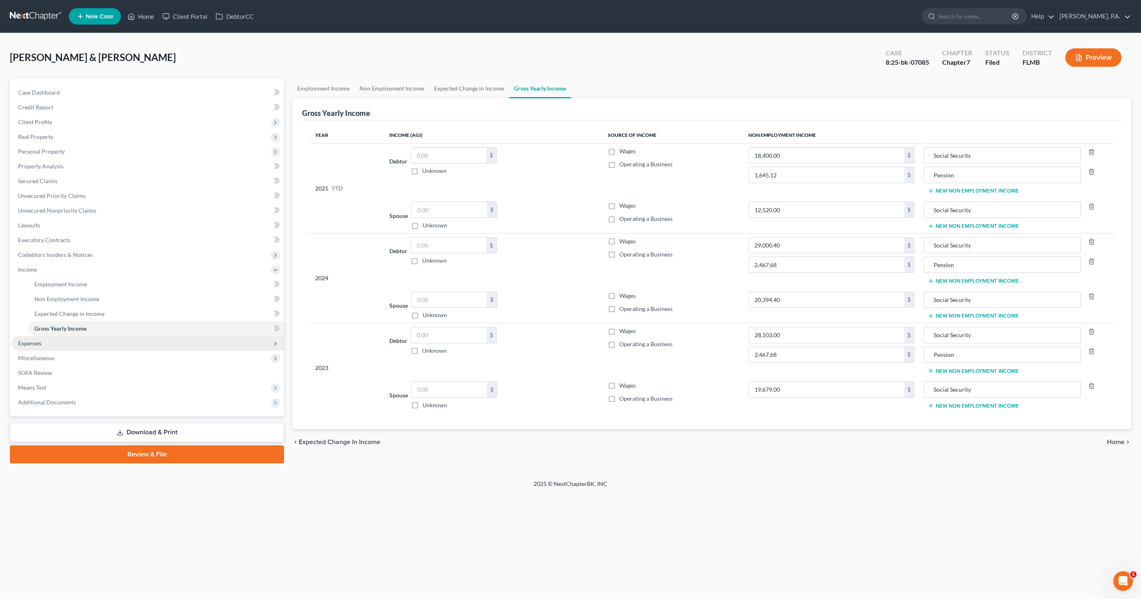
click at [41, 343] on span "Expenses" at bounding box center [29, 343] width 23 height 7
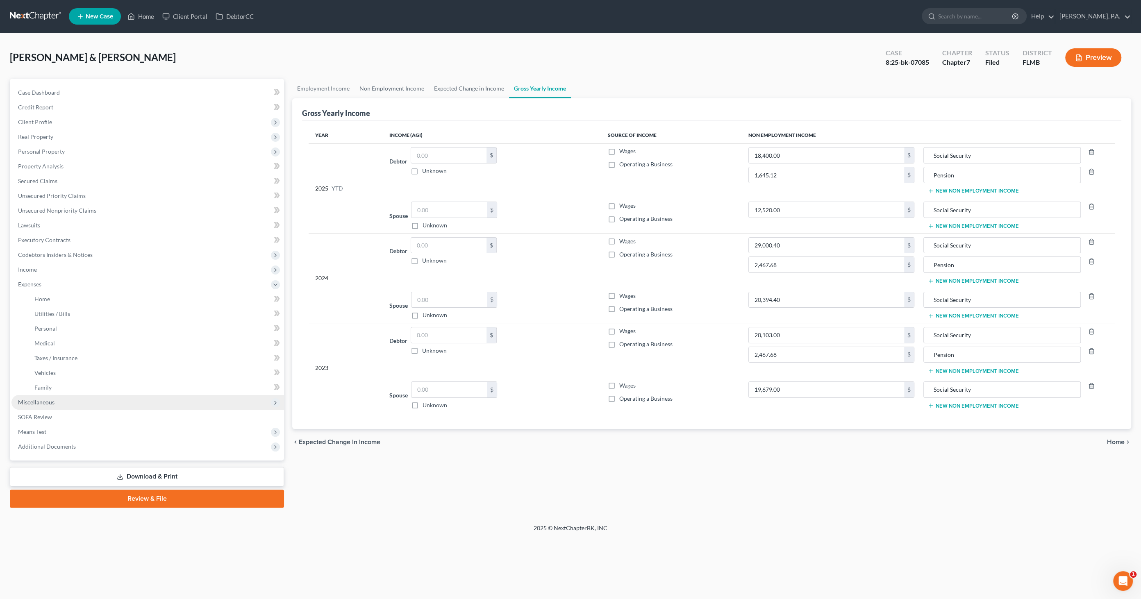
click at [45, 404] on span "Miscellaneous" at bounding box center [36, 402] width 36 height 7
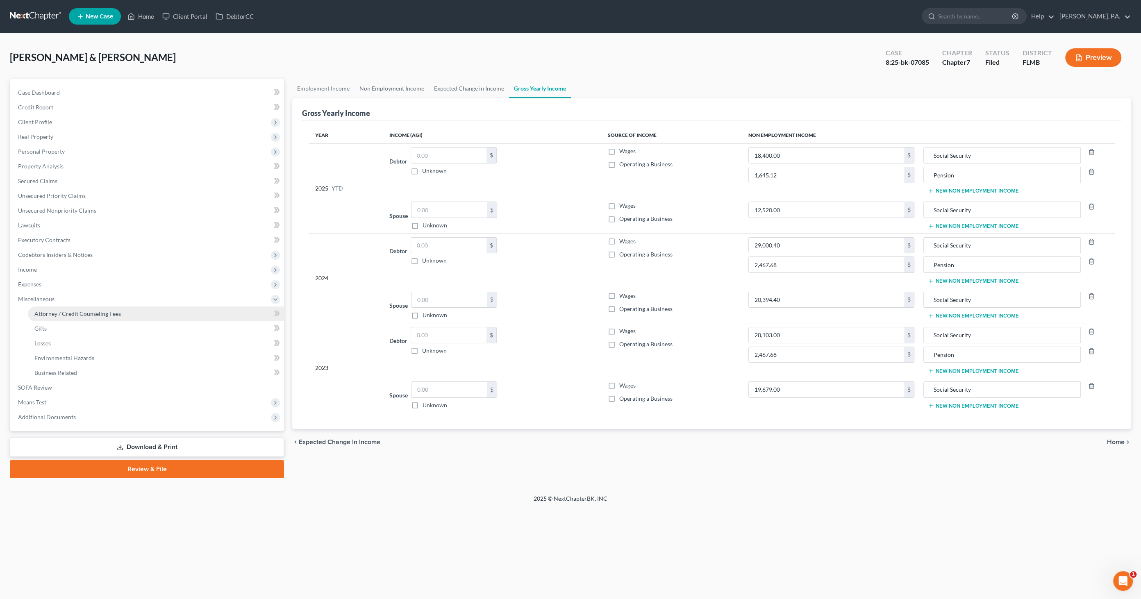
click at [64, 313] on span "Attorney / Credit Counseling Fees" at bounding box center [77, 313] width 86 height 7
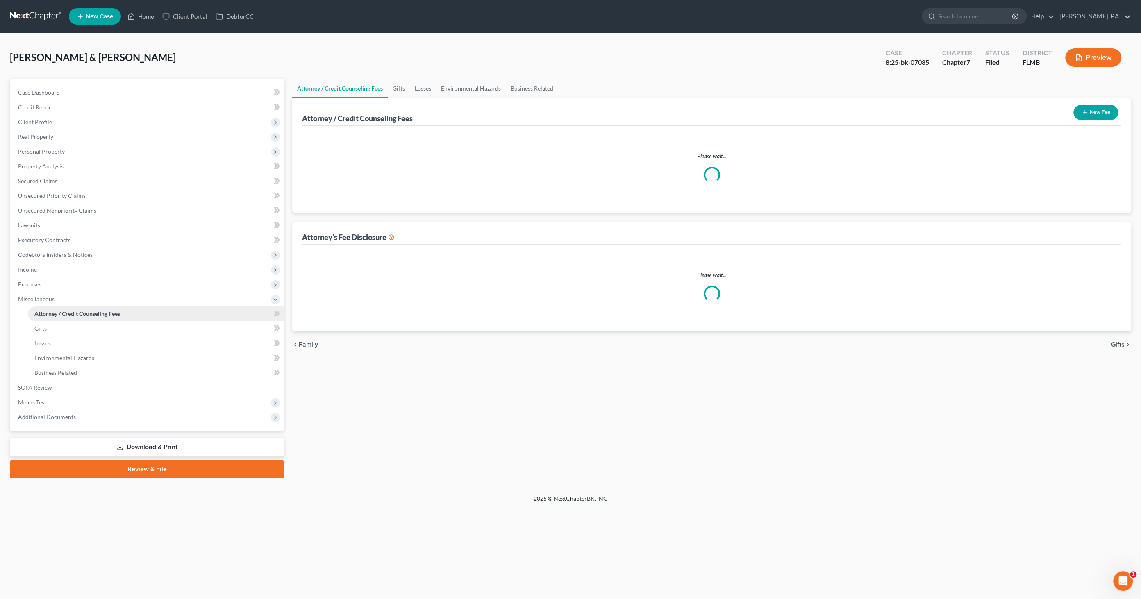
select select "2"
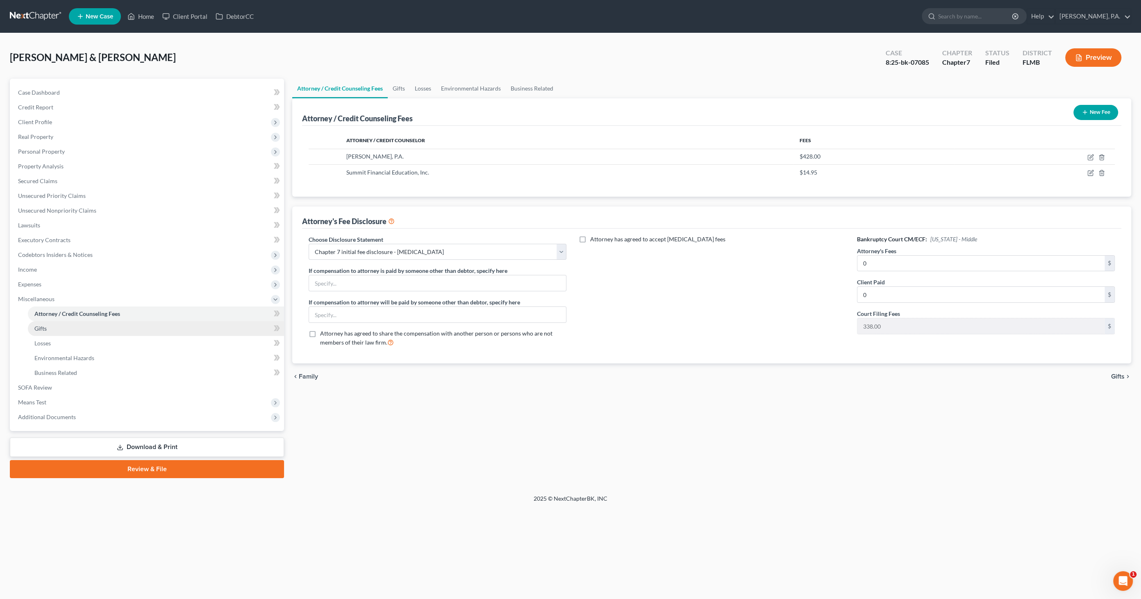
click at [49, 328] on link "Gifts" at bounding box center [156, 328] width 256 height 15
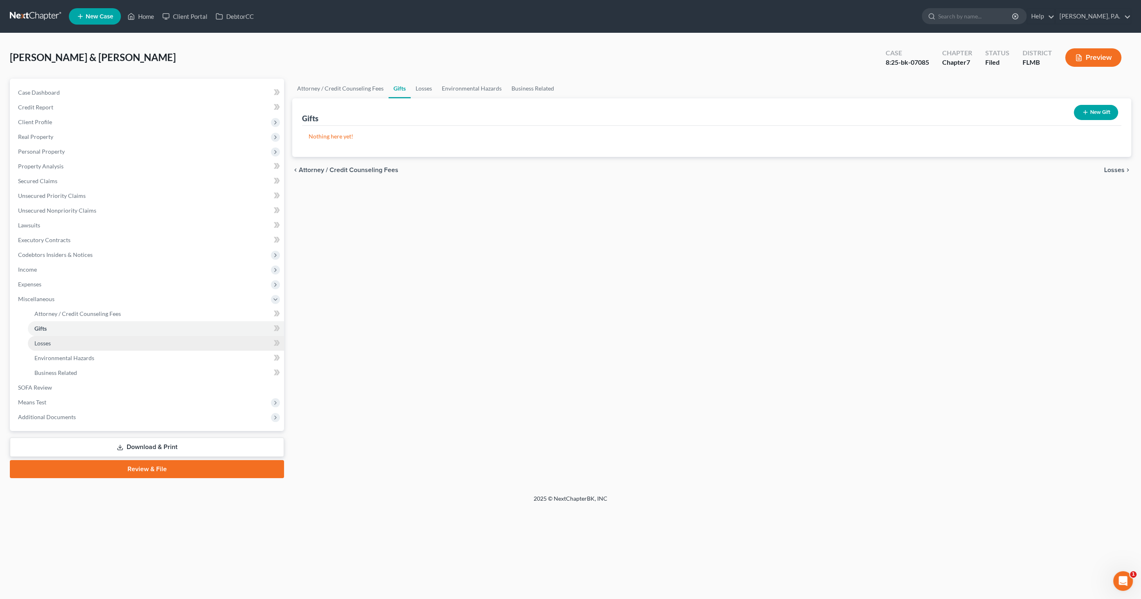
click at [49, 344] on span "Losses" at bounding box center [42, 343] width 16 height 7
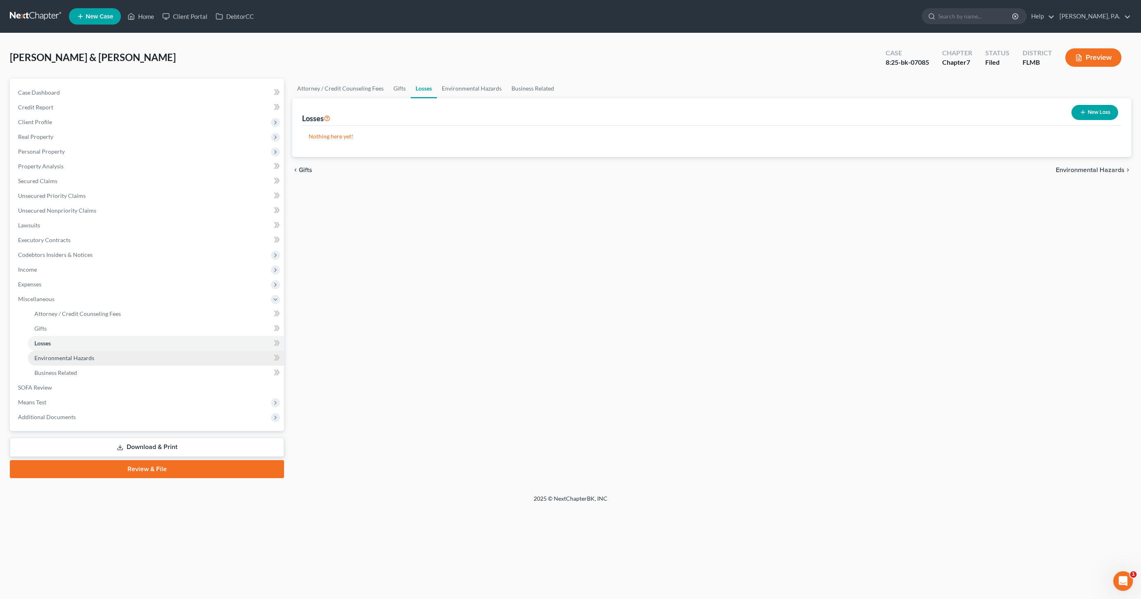
click at [50, 357] on span "Environmental Hazards" at bounding box center [64, 358] width 60 height 7
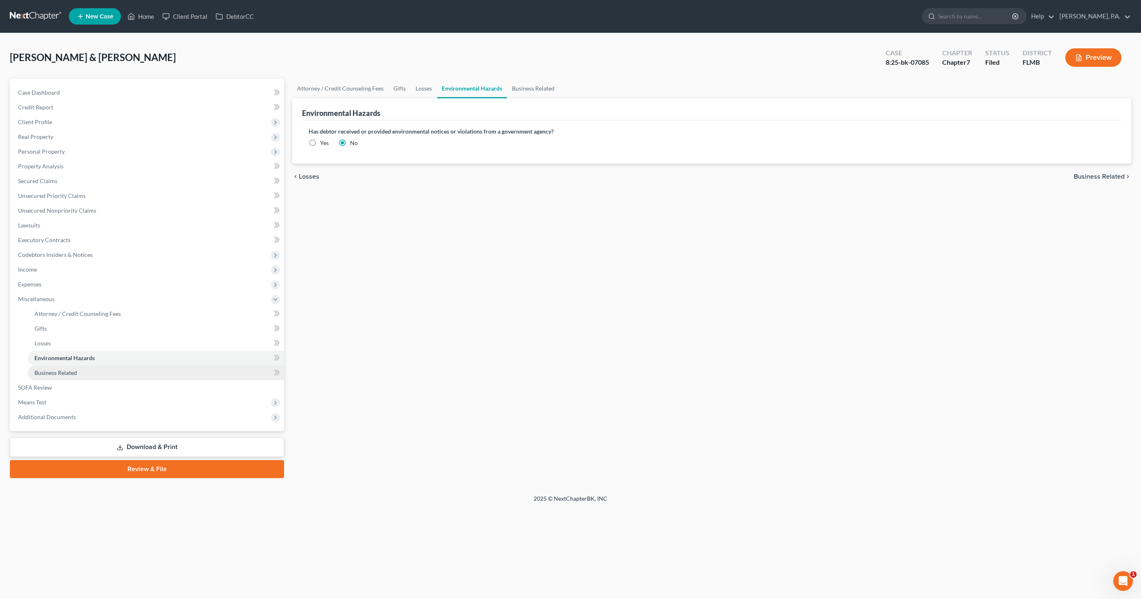
click at [48, 369] on span "Business Related" at bounding box center [55, 372] width 43 height 7
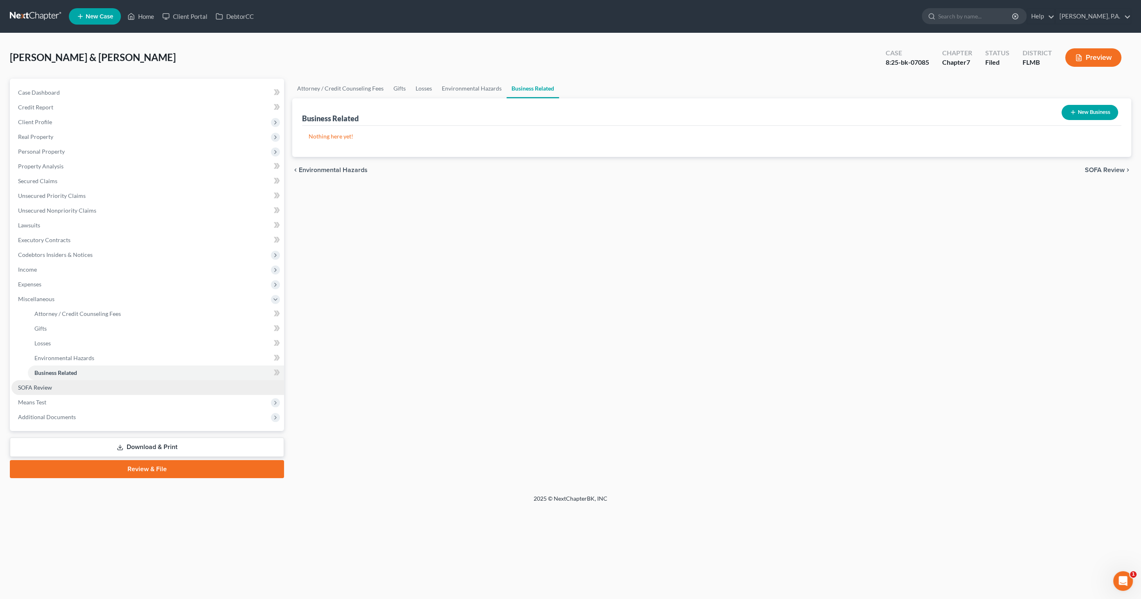
click at [41, 387] on span "SOFA Review" at bounding box center [35, 387] width 34 height 7
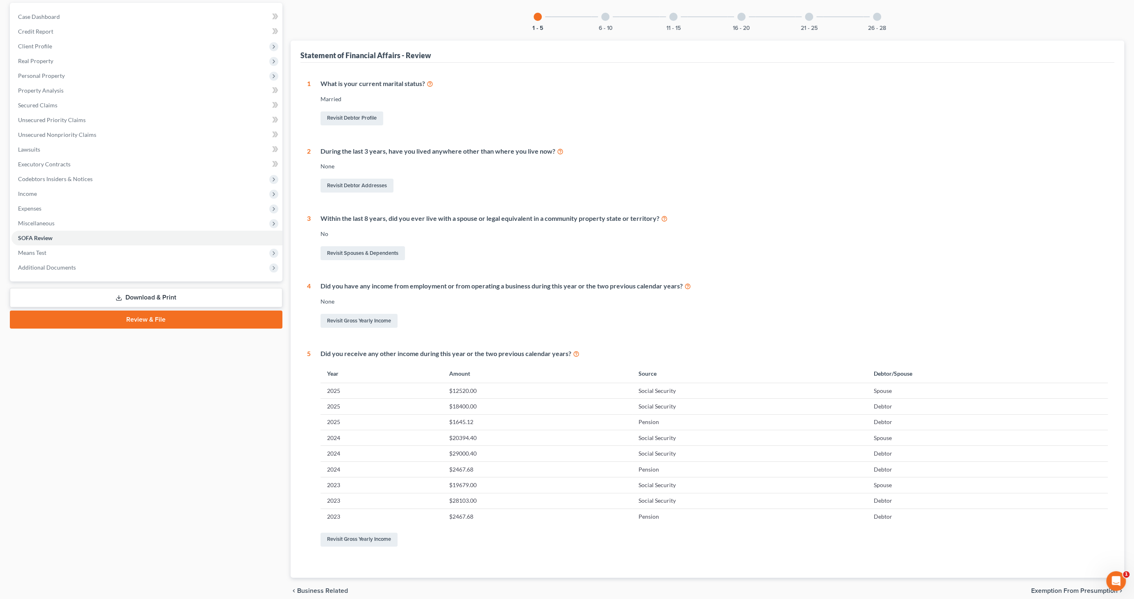
scroll to position [91, 0]
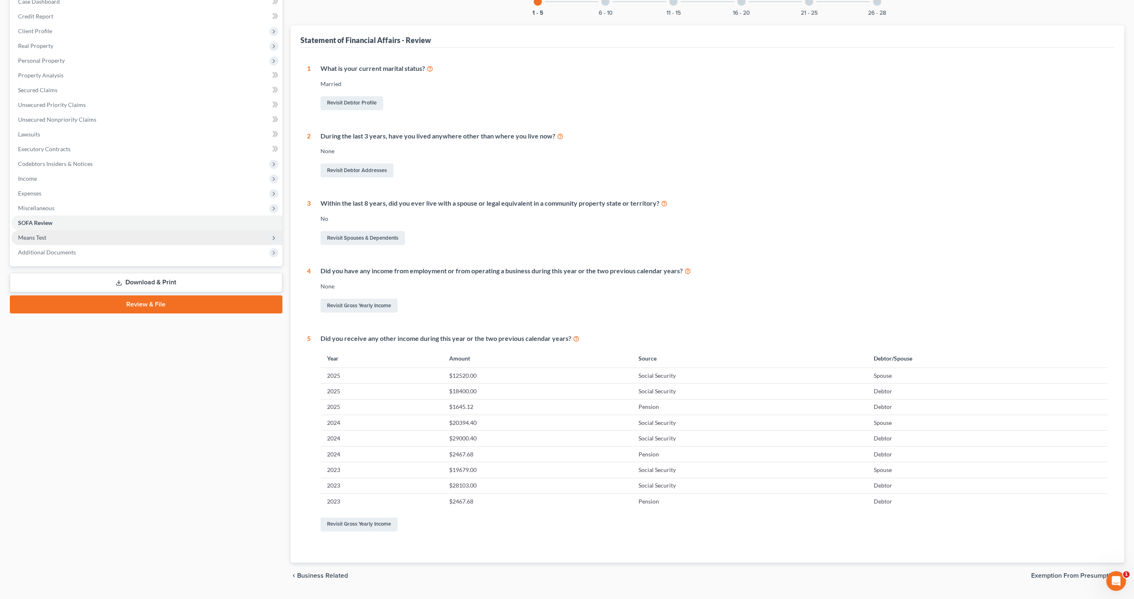
click at [41, 241] on span "Means Test" at bounding box center [146, 237] width 271 height 15
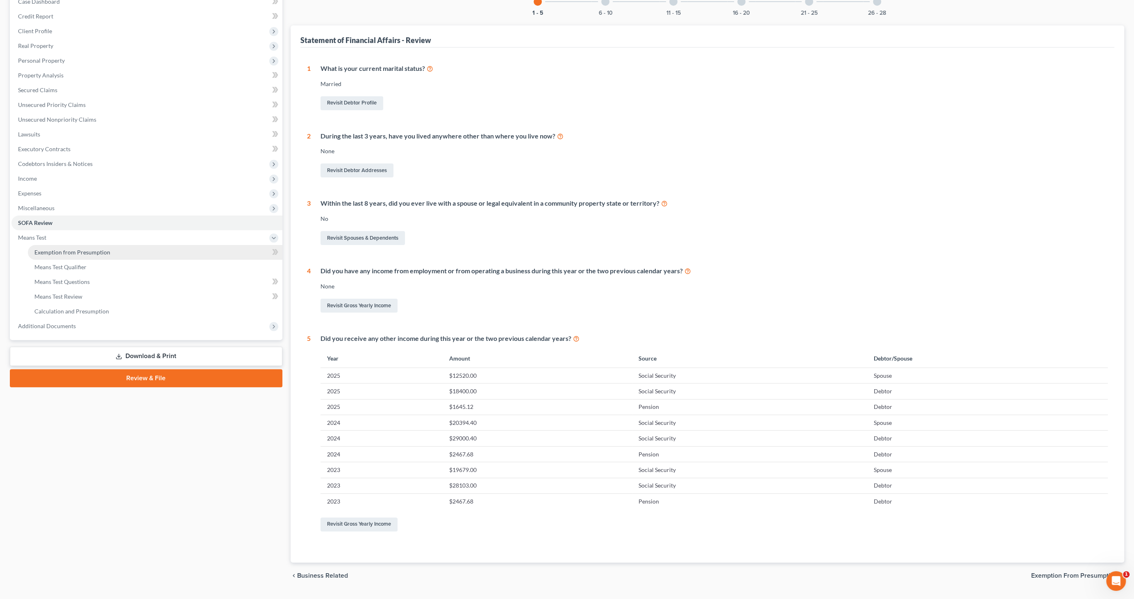
click at [41, 250] on span "Exemption from Presumption" at bounding box center [72, 252] width 76 height 7
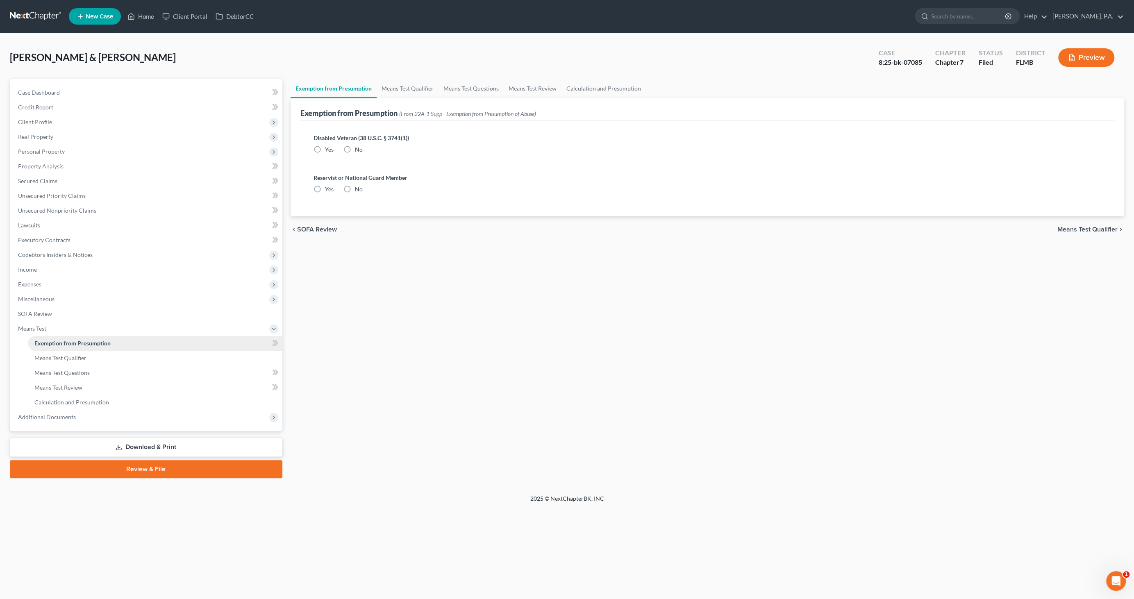
radio input "true"
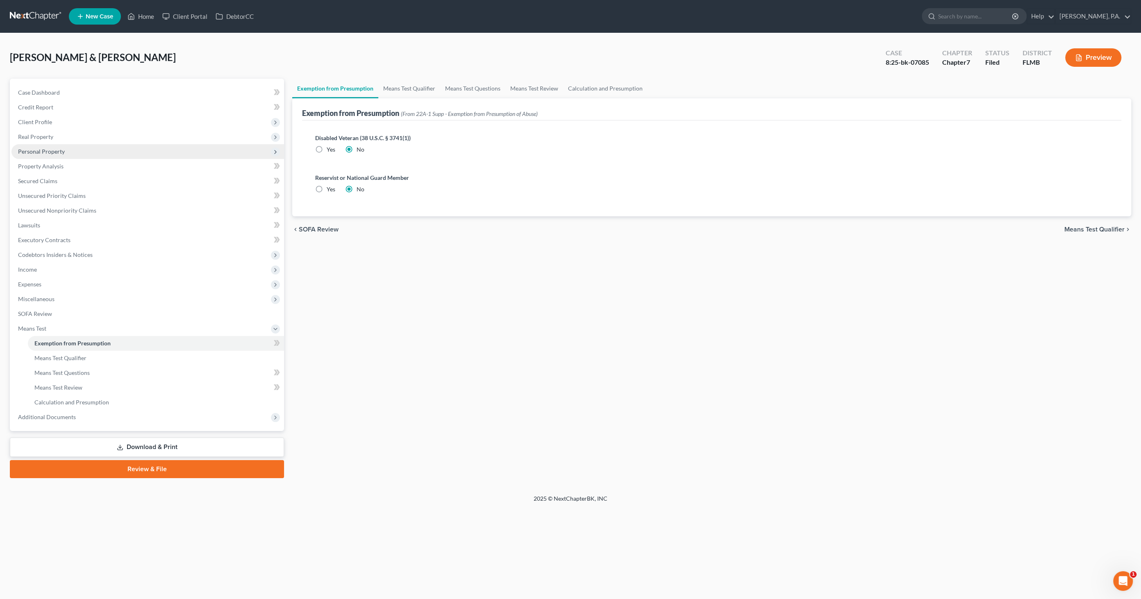
click at [37, 151] on span "Personal Property" at bounding box center [41, 151] width 47 height 7
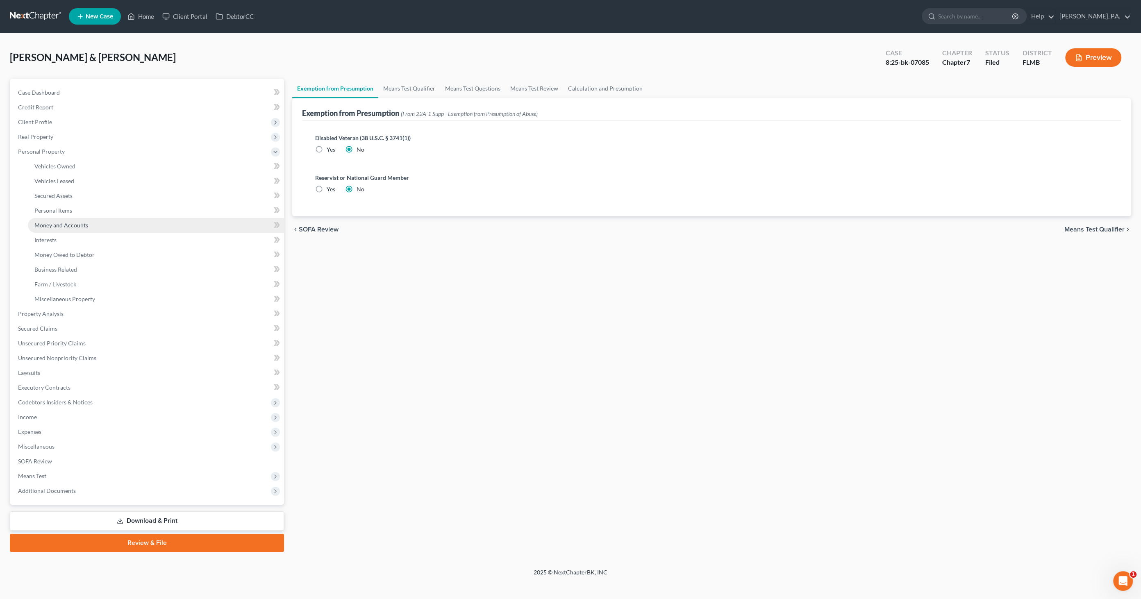
click at [60, 228] on span "Money and Accounts" at bounding box center [61, 225] width 54 height 7
